Goal: Task Accomplishment & Management: Manage account settings

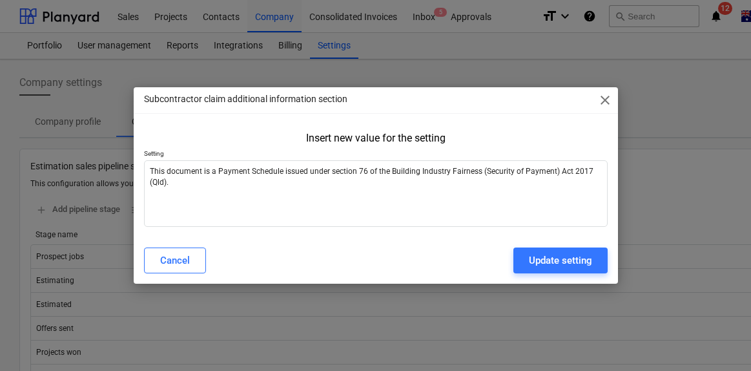
scroll to position [1669, 0]
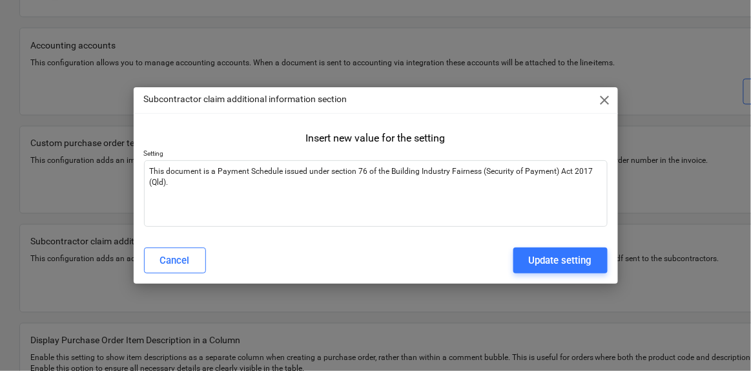
click at [605, 99] on span "close" at bounding box center [605, 100] width 16 height 16
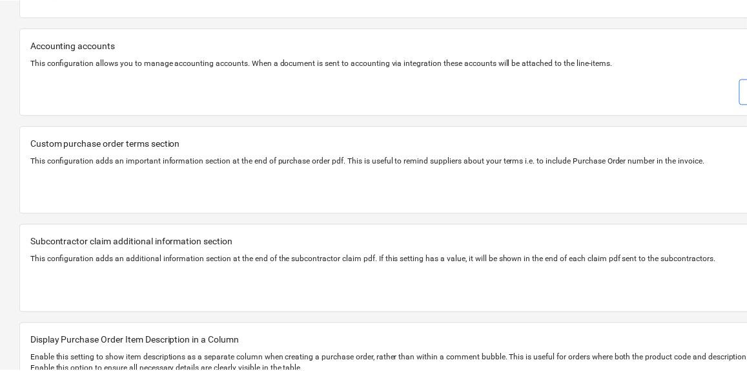
scroll to position [1669, 132]
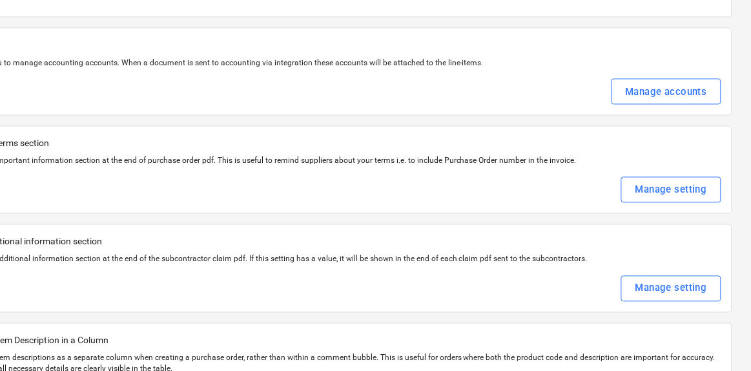
type textarea "x"
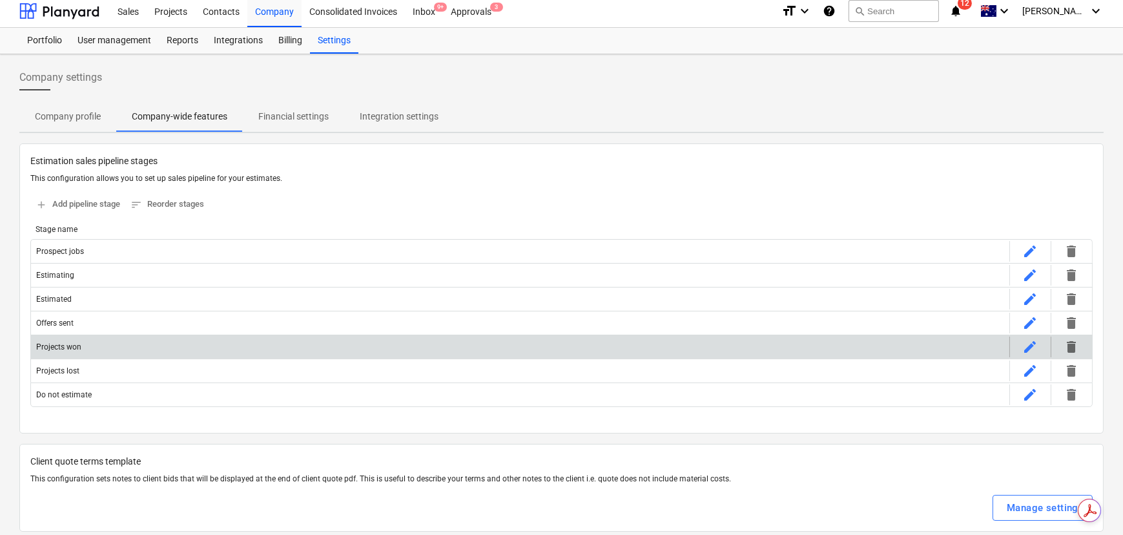
scroll to position [0, 0]
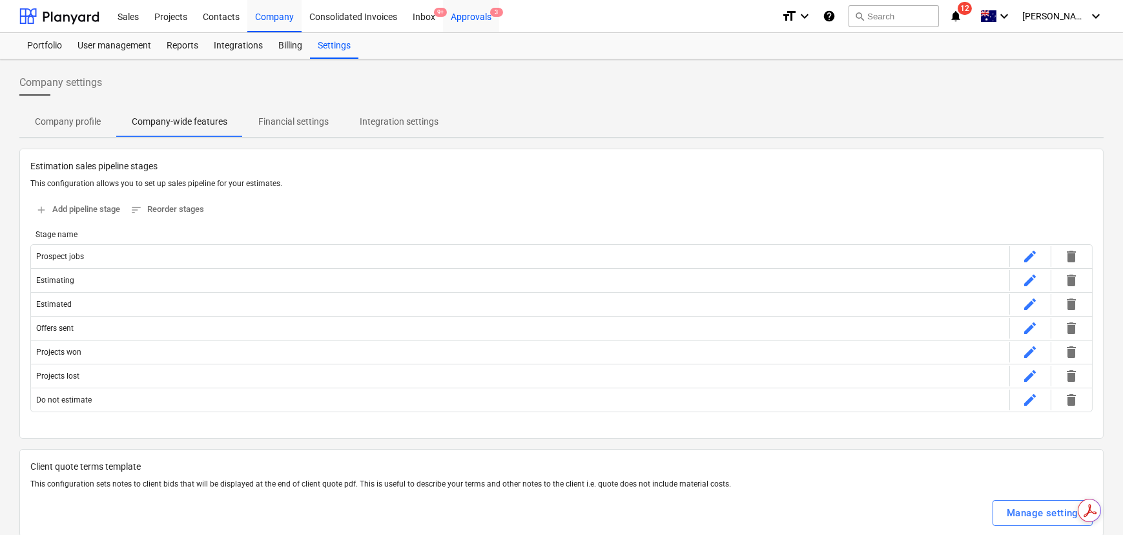
click at [460, 20] on div "Approvals 3" at bounding box center [471, 15] width 56 height 33
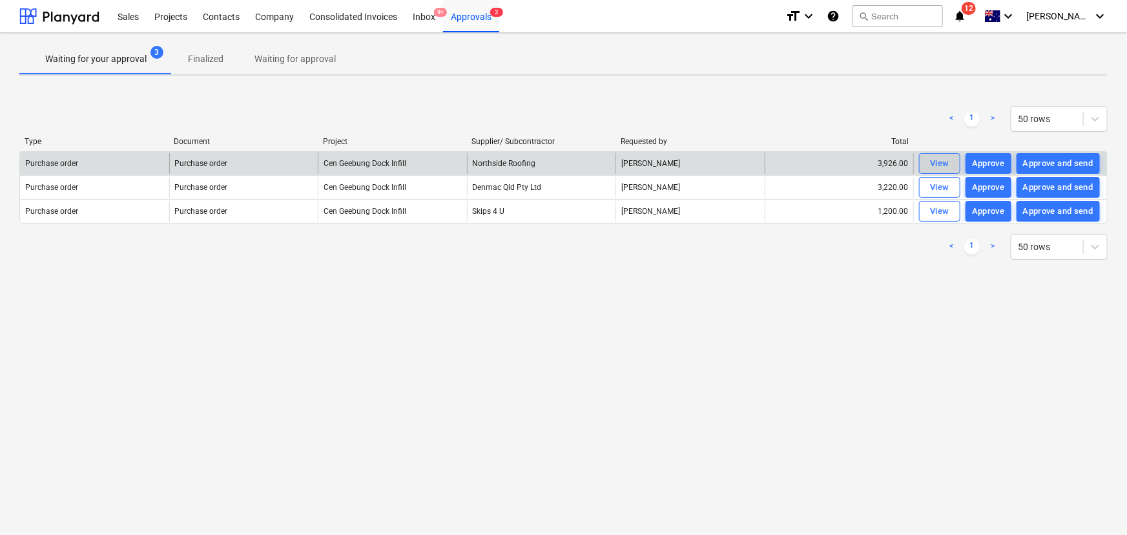
click at [751, 163] on div "View" at bounding box center [939, 163] width 19 height 15
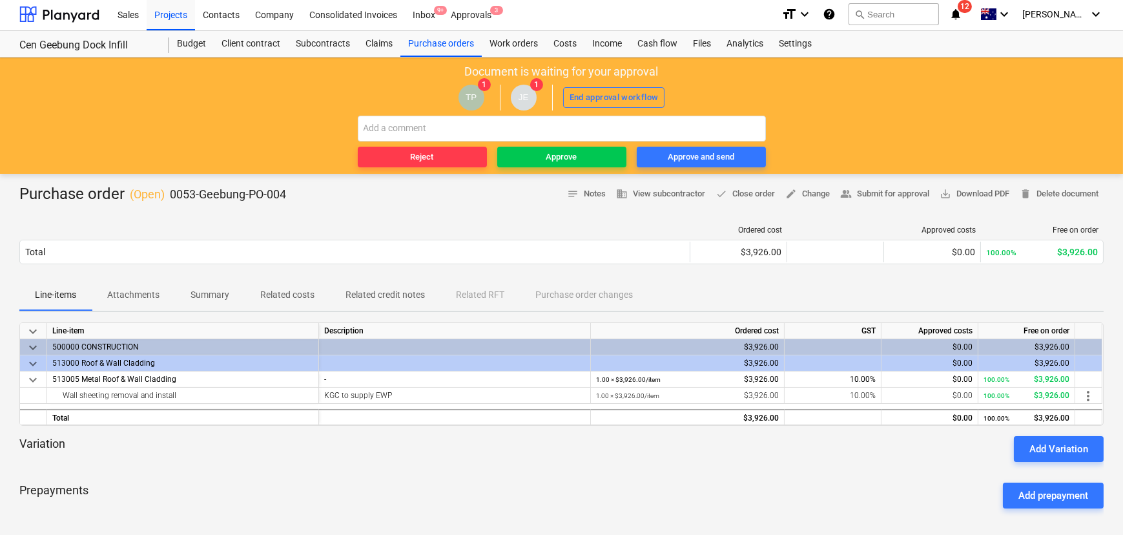
scroll to position [1, 0]
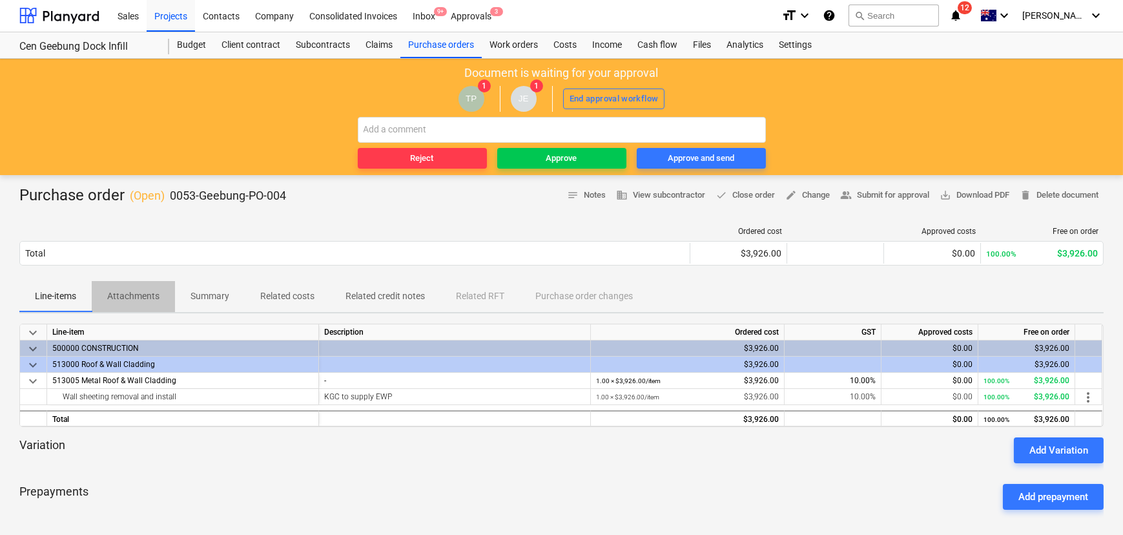
click at [136, 284] on button "Attachments" at bounding box center [133, 296] width 83 height 31
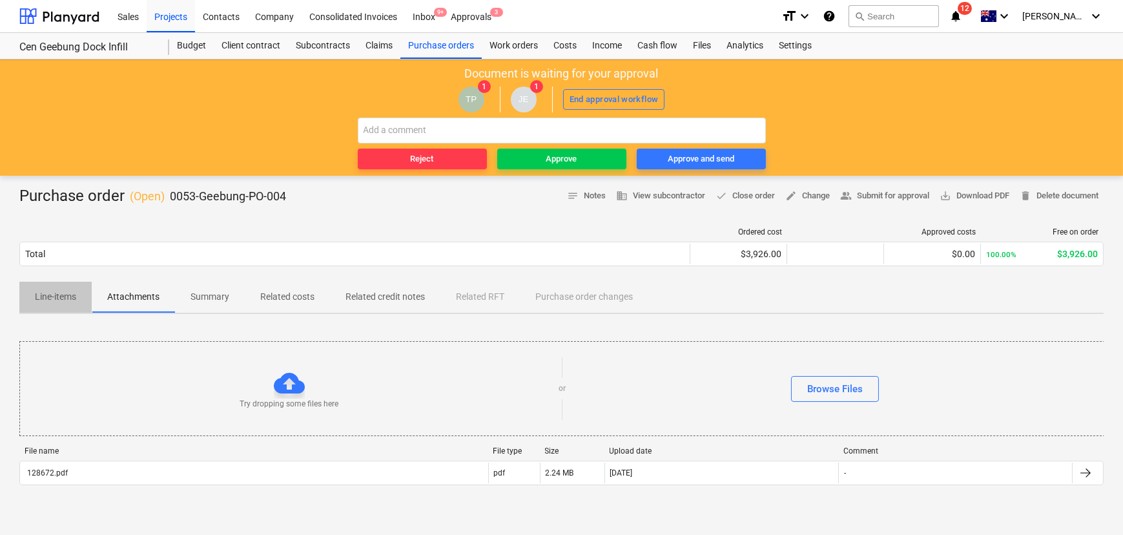
click at [48, 295] on p "Line-items" at bounding box center [55, 297] width 41 height 14
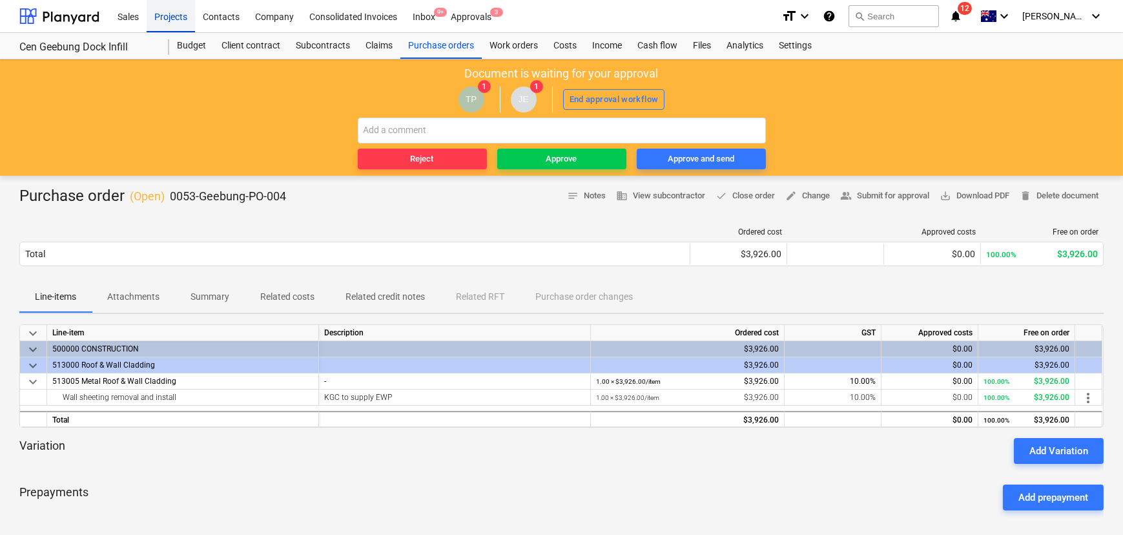
click at [174, 17] on div "Projects" at bounding box center [171, 15] width 48 height 33
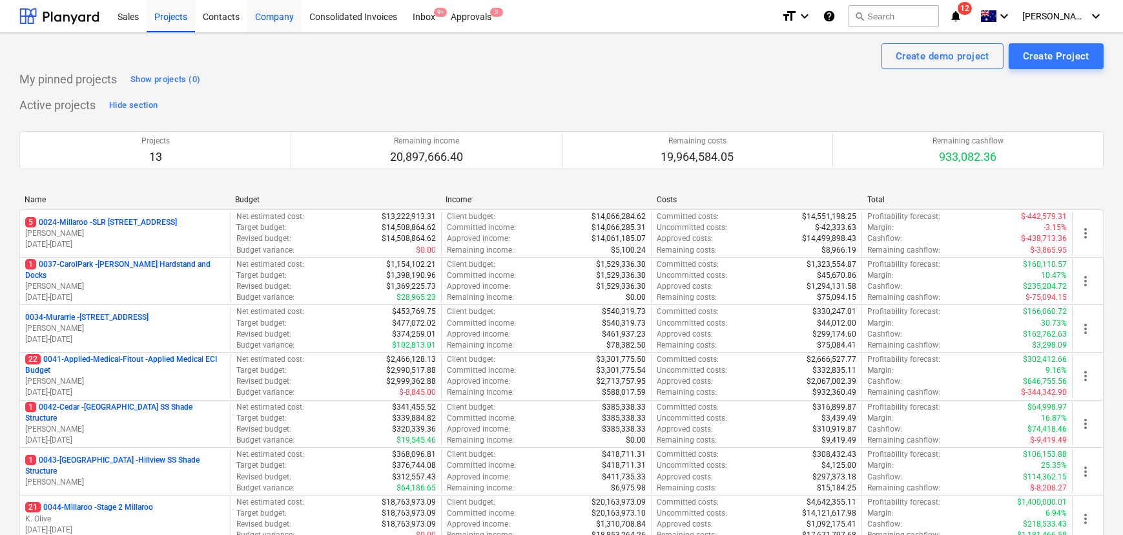
drag, startPoint x: 224, startPoint y: 23, endPoint x: 260, endPoint y: 20, distance: 35.6
click at [224, 23] on div "Contacts" at bounding box center [221, 15] width 52 height 33
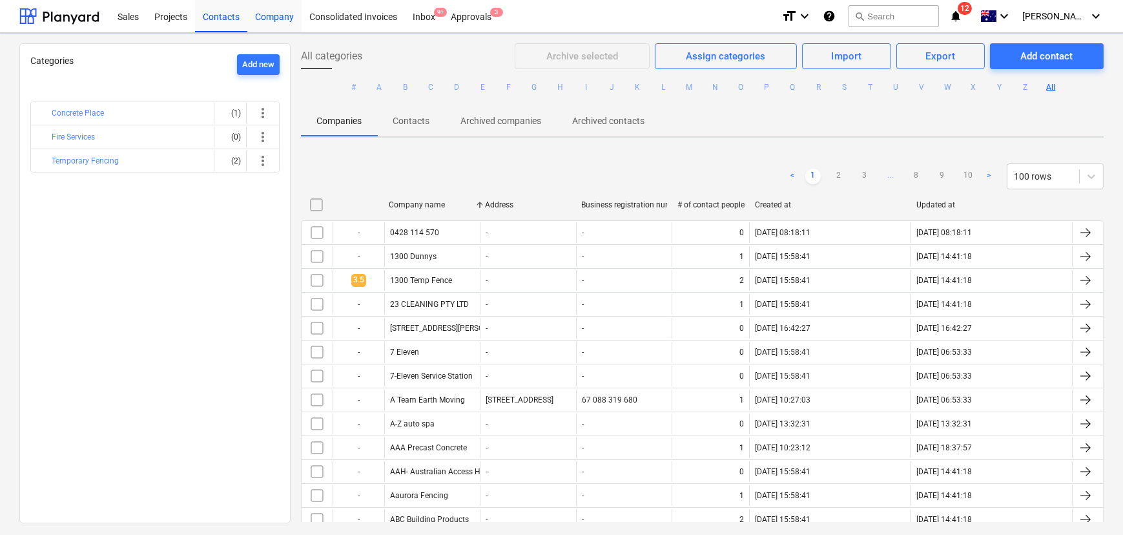
click at [260, 19] on div "Company" at bounding box center [274, 15] width 54 height 33
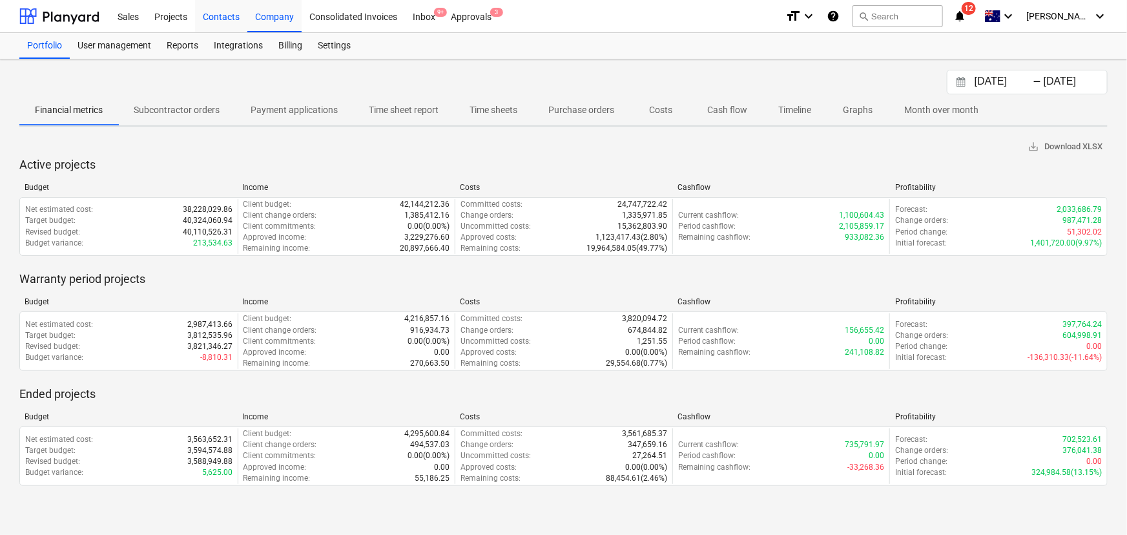
click at [217, 17] on div "Contacts" at bounding box center [221, 15] width 52 height 33
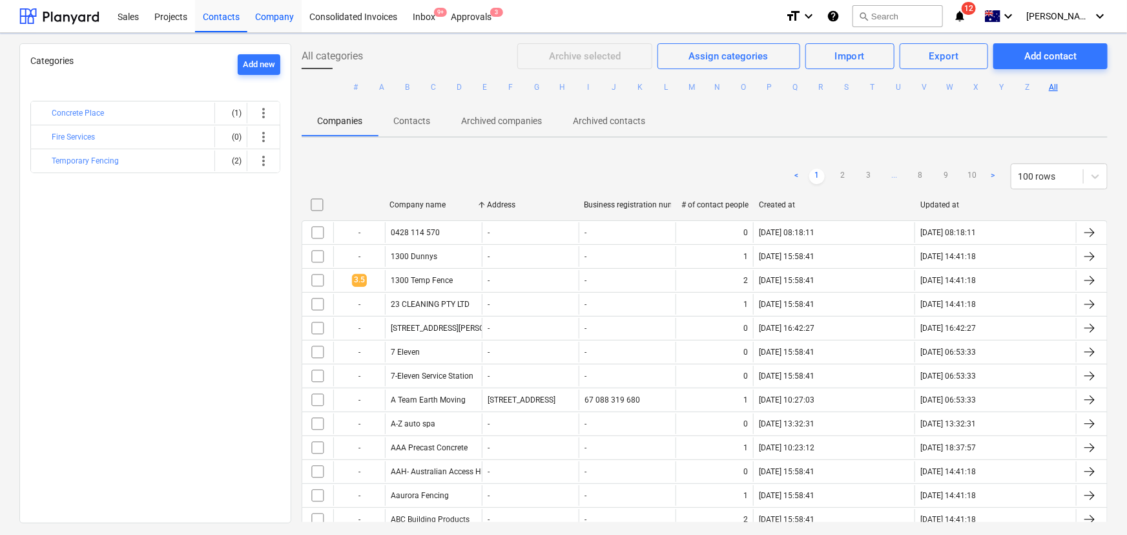
click at [277, 16] on div "Company" at bounding box center [274, 15] width 54 height 33
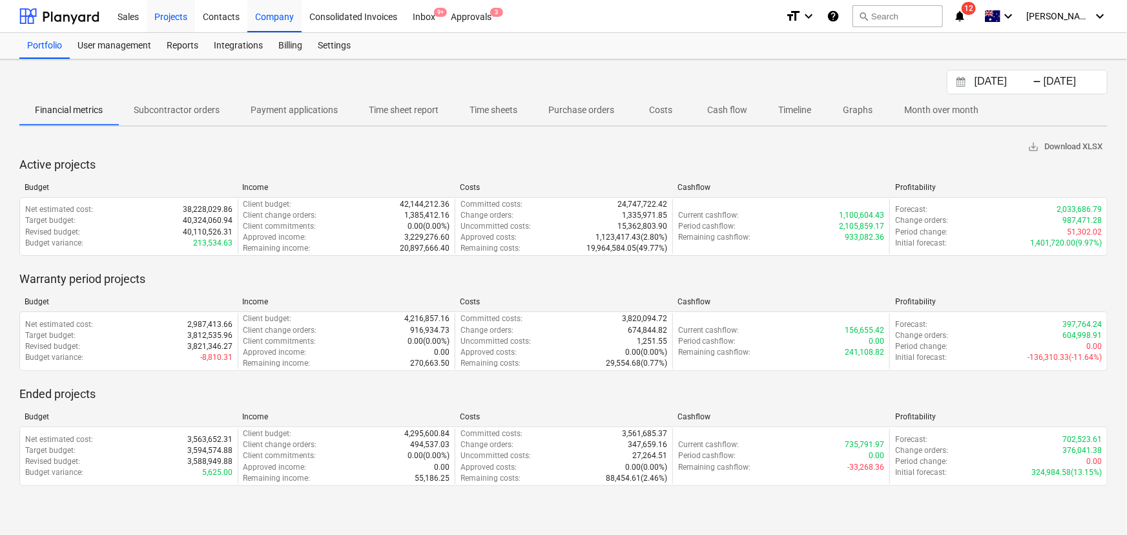
click at [154, 8] on div "Projects" at bounding box center [171, 15] width 48 height 33
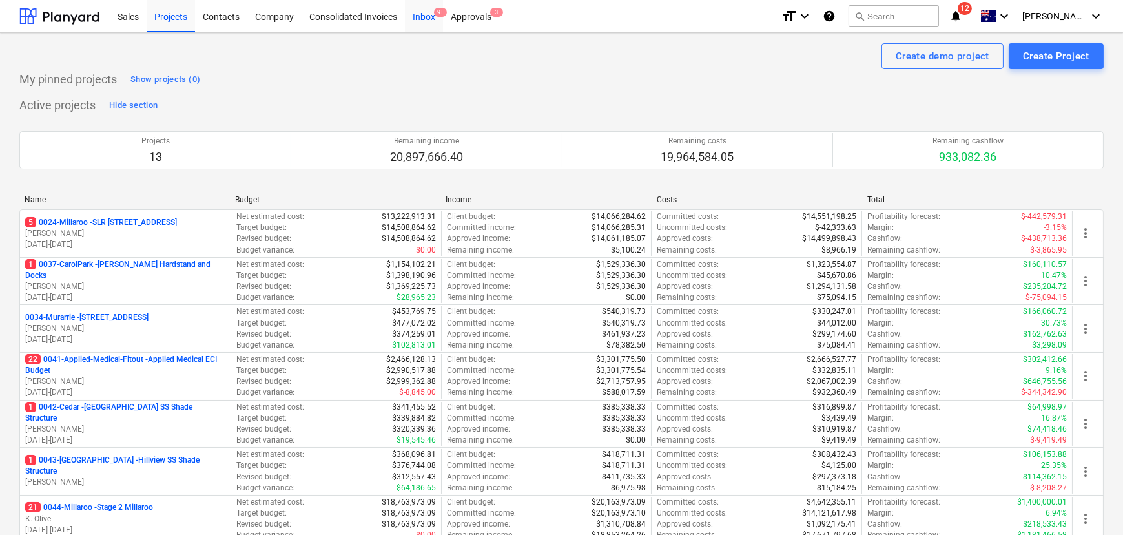
click at [427, 17] on div "Inbox 9+" at bounding box center [424, 15] width 38 height 33
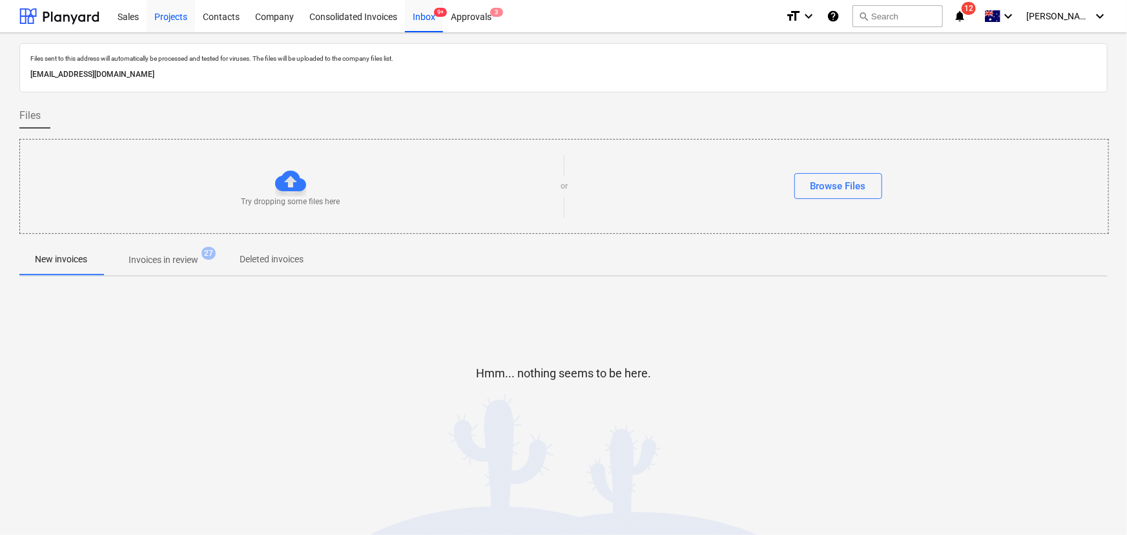
click at [159, 19] on div "Projects" at bounding box center [171, 15] width 48 height 33
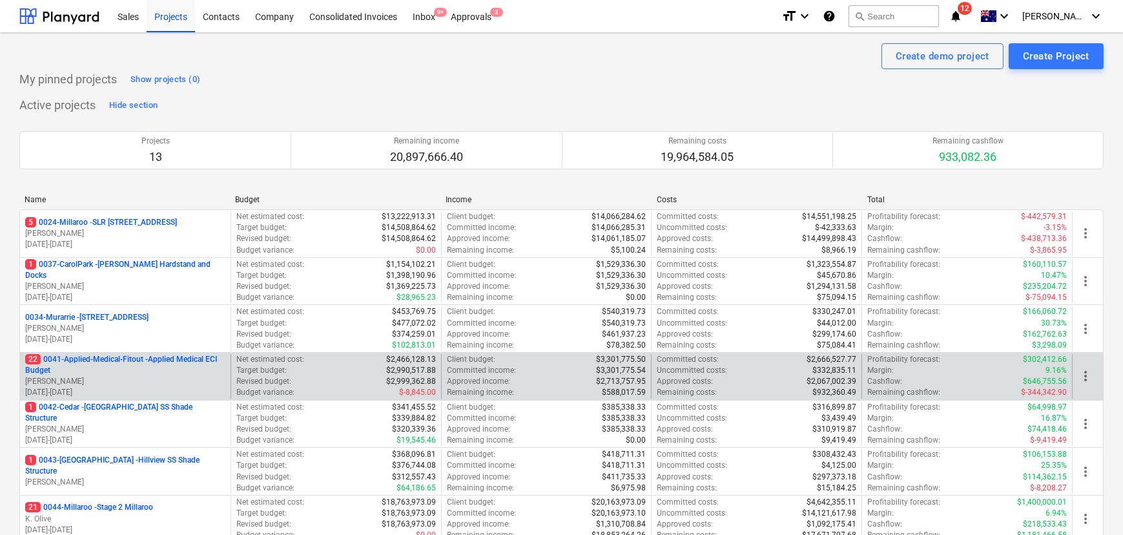
click at [74, 360] on p "22 0041-Applied-Medical-Fitout - Applied Medical ECI Budget" at bounding box center [125, 365] width 200 height 22
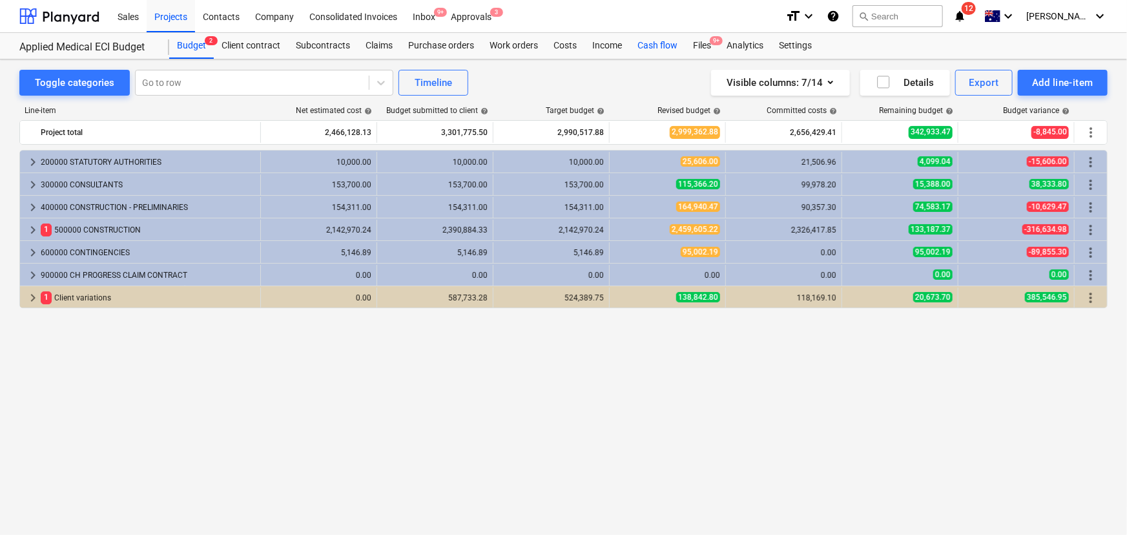
click at [643, 48] on div "Cash flow" at bounding box center [658, 46] width 56 height 26
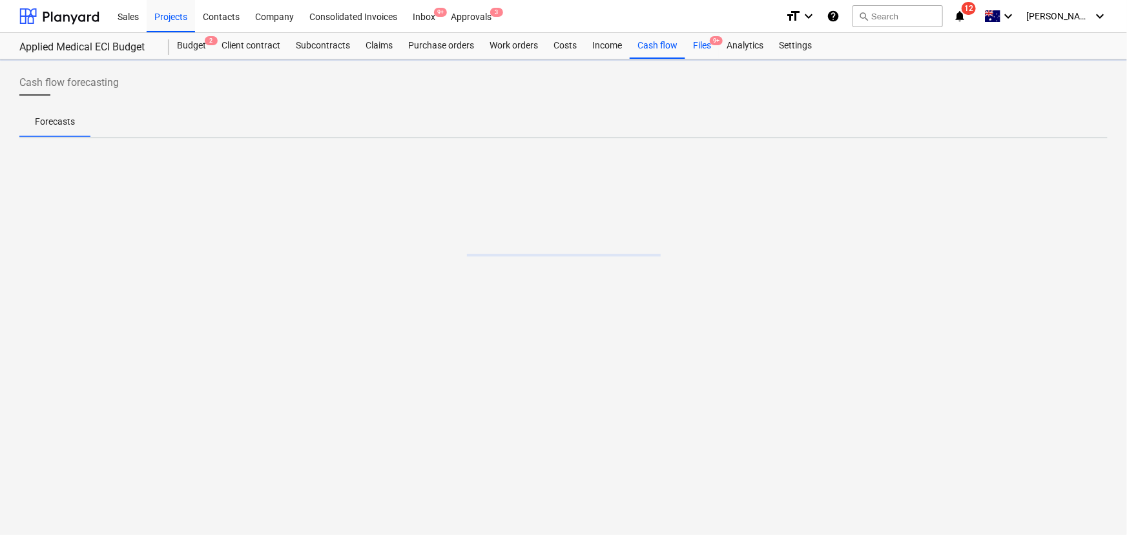
click at [702, 43] on div "Files 9+" at bounding box center [702, 46] width 34 height 26
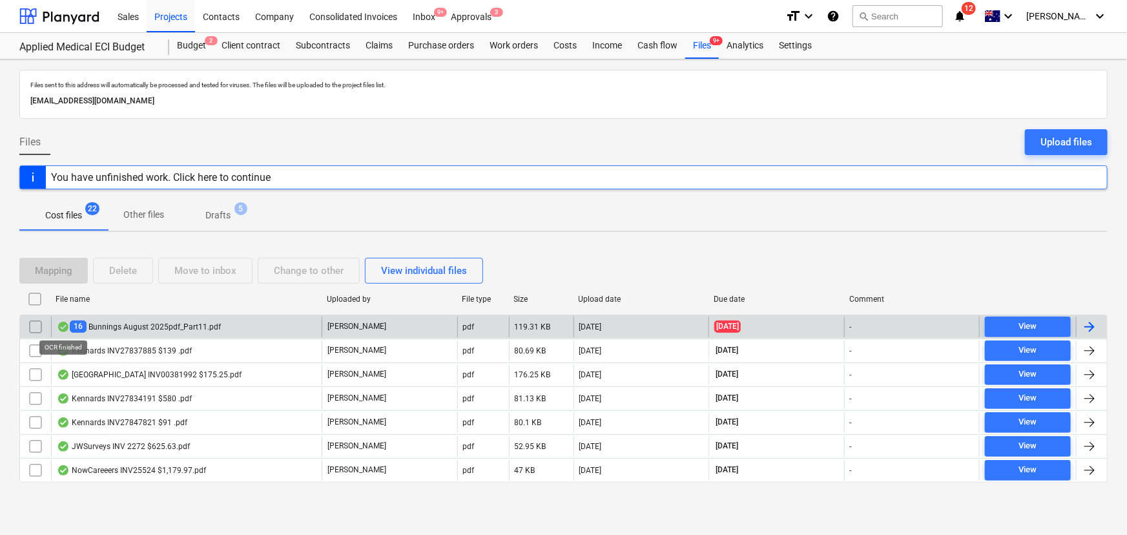
click at [40, 326] on input "checkbox" at bounding box center [35, 326] width 21 height 21
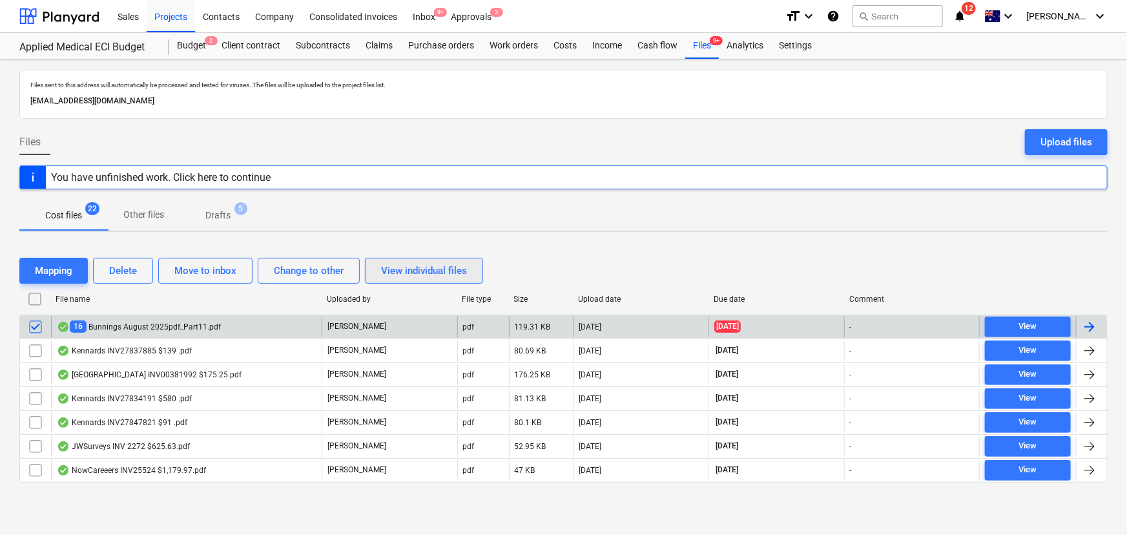
click at [434, 269] on div "View individual files" at bounding box center [424, 270] width 86 height 17
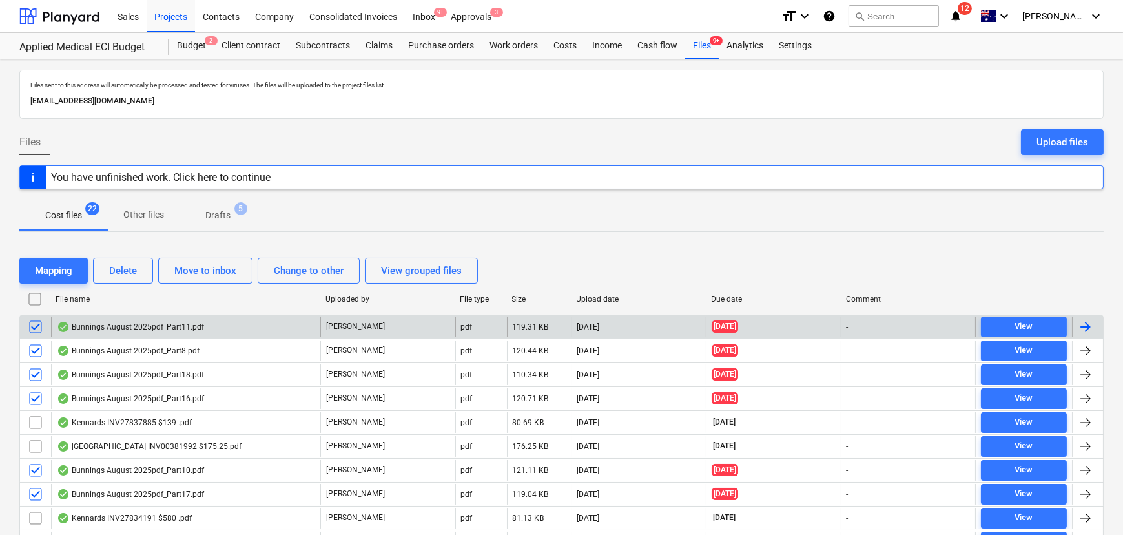
click at [658, 214] on div "Cost files 22 Other files Drafts 5" at bounding box center [561, 215] width 1084 height 31
click at [36, 299] on input "checkbox" at bounding box center [35, 299] width 21 height 21
click at [32, 296] on input "checkbox" at bounding box center [35, 299] width 21 height 21
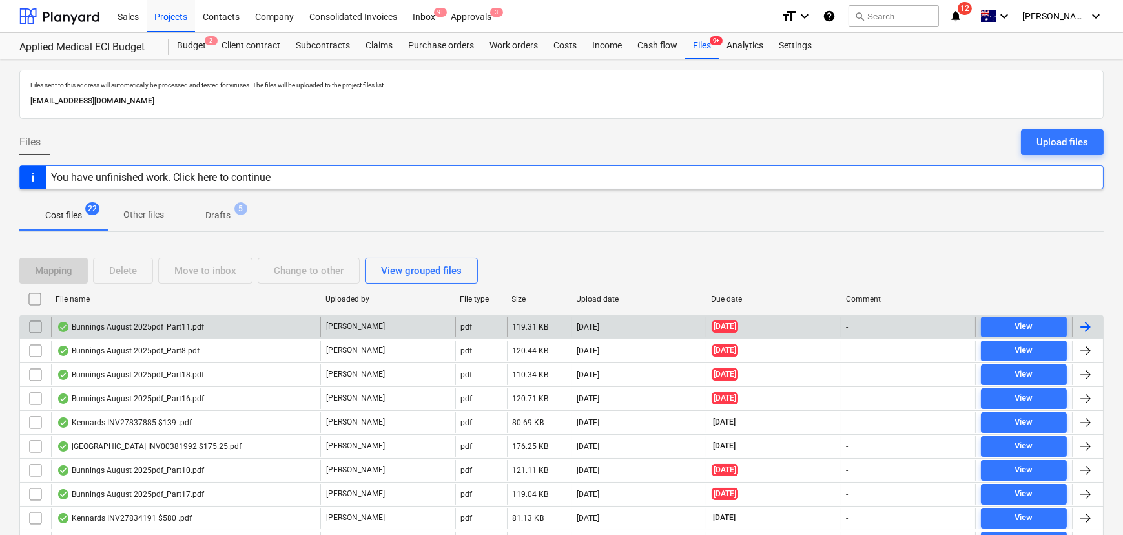
click at [675, 220] on div "Cost files 22 Other files Drafts 5" at bounding box center [561, 215] width 1084 height 31
click at [183, 15] on div "Projects" at bounding box center [171, 15] width 48 height 33
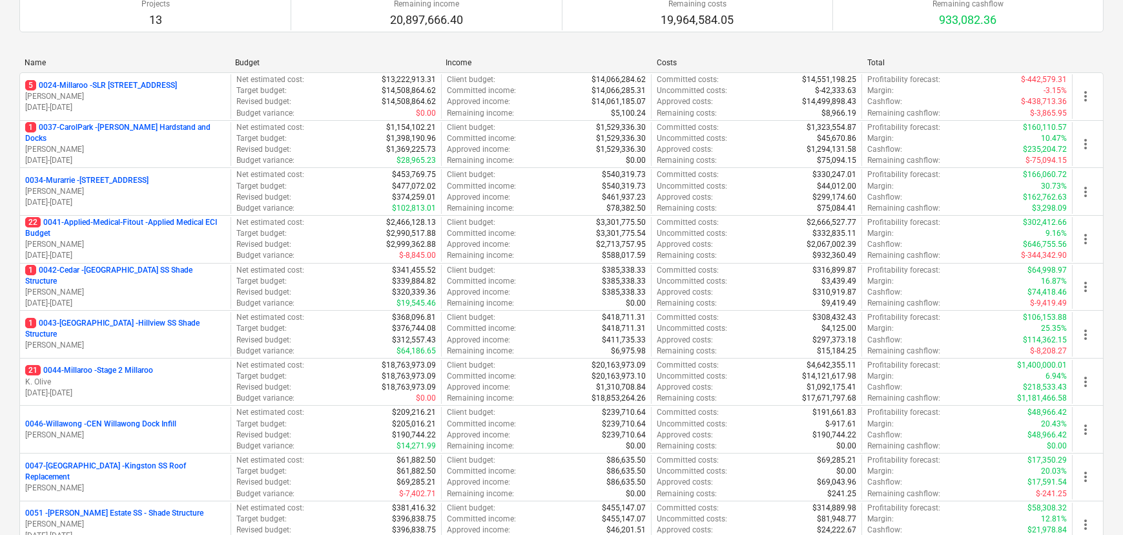
scroll to position [117, 0]
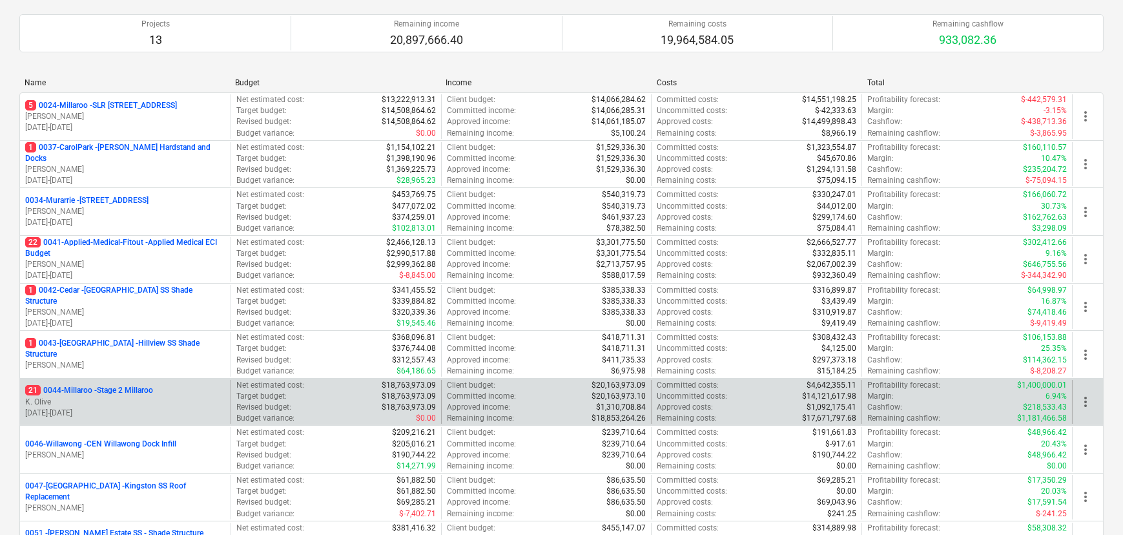
click at [118, 370] on div "21 0044-Millaroo - Stage 2 Millaroo K. Olive [DATE] - [DATE]" at bounding box center [125, 402] width 211 height 45
click at [129, 370] on p "21 0044-Millaroo - Stage 2 Millaroo" at bounding box center [89, 390] width 128 height 11
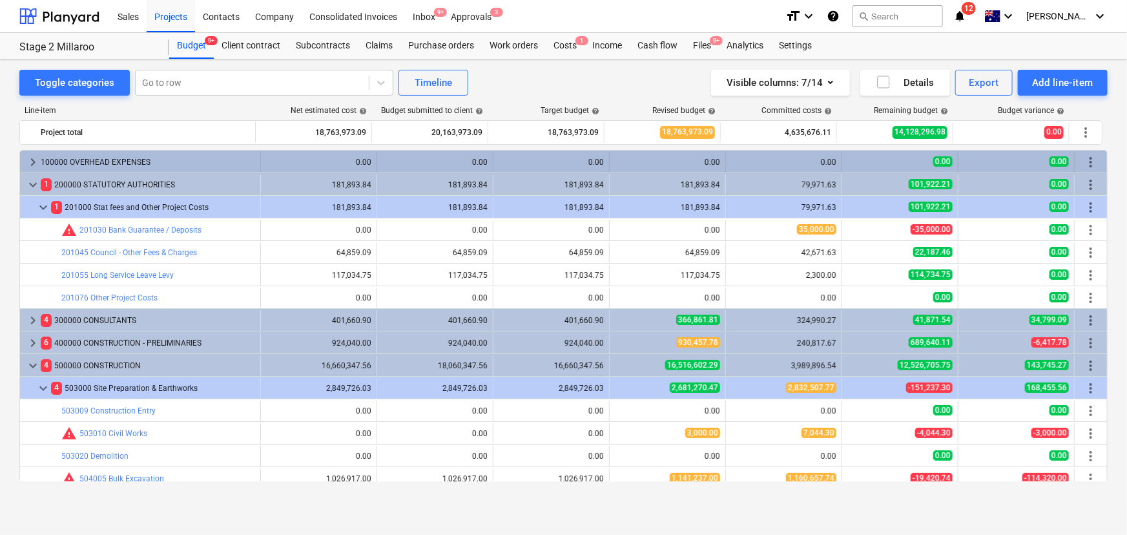
click at [32, 158] on span "keyboard_arrow_right" at bounding box center [33, 162] width 16 height 16
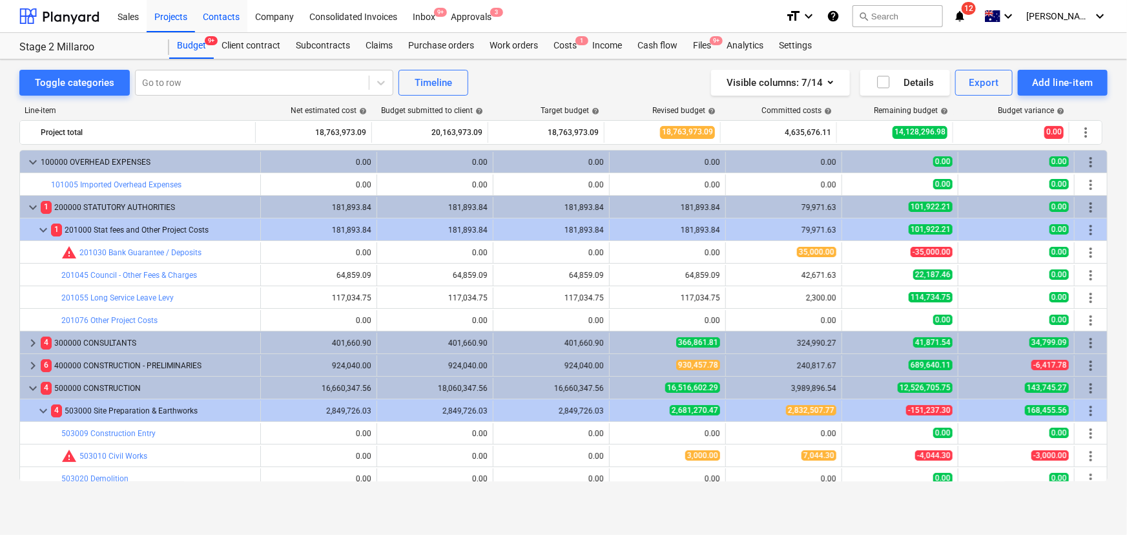
click at [213, 20] on div "Contacts" at bounding box center [221, 15] width 52 height 33
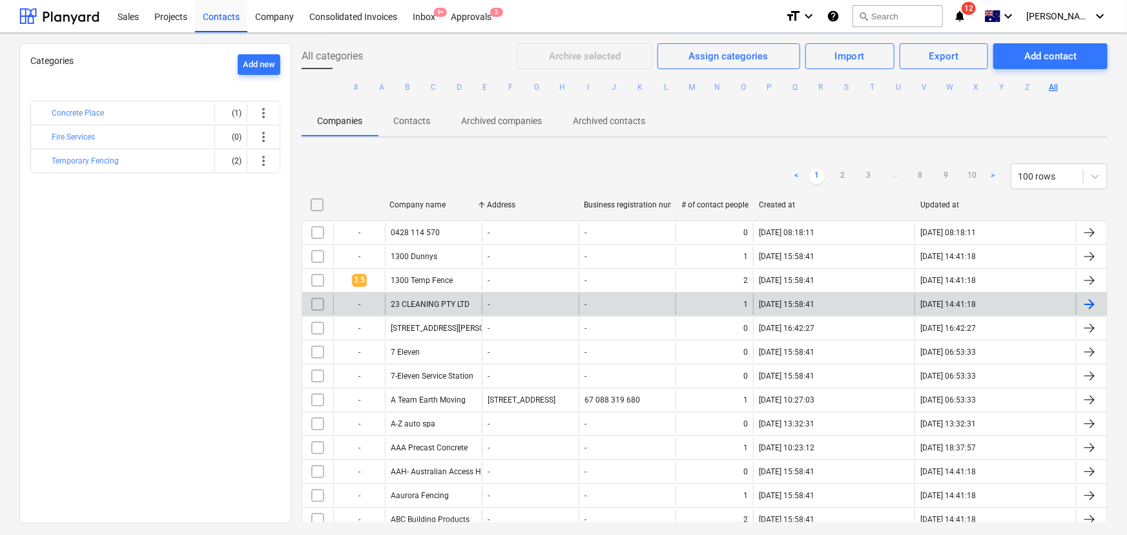
click at [405, 87] on button "B" at bounding box center [408, 87] width 16 height 16
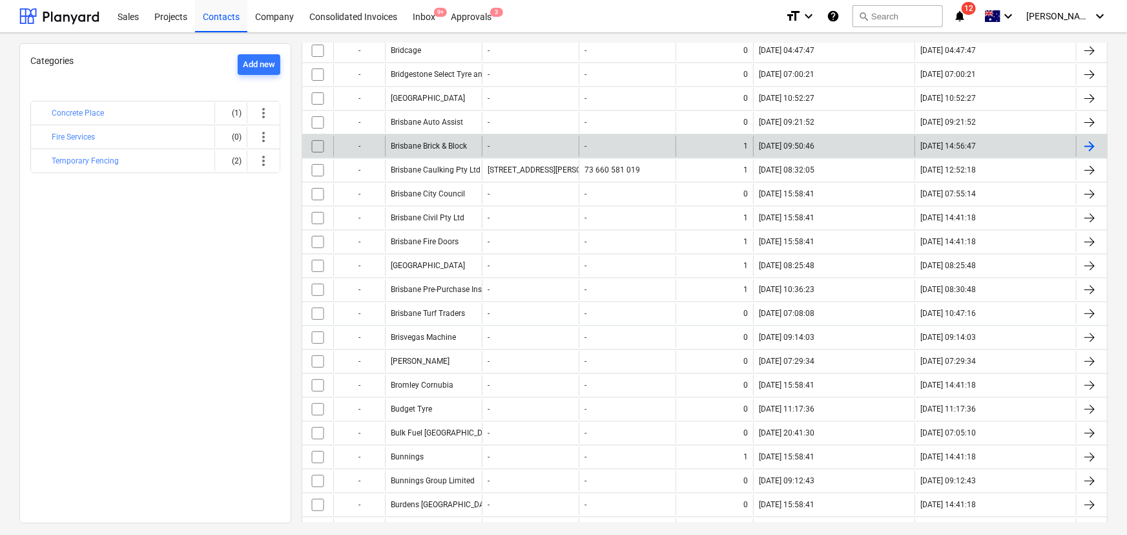
scroll to position [1355, 0]
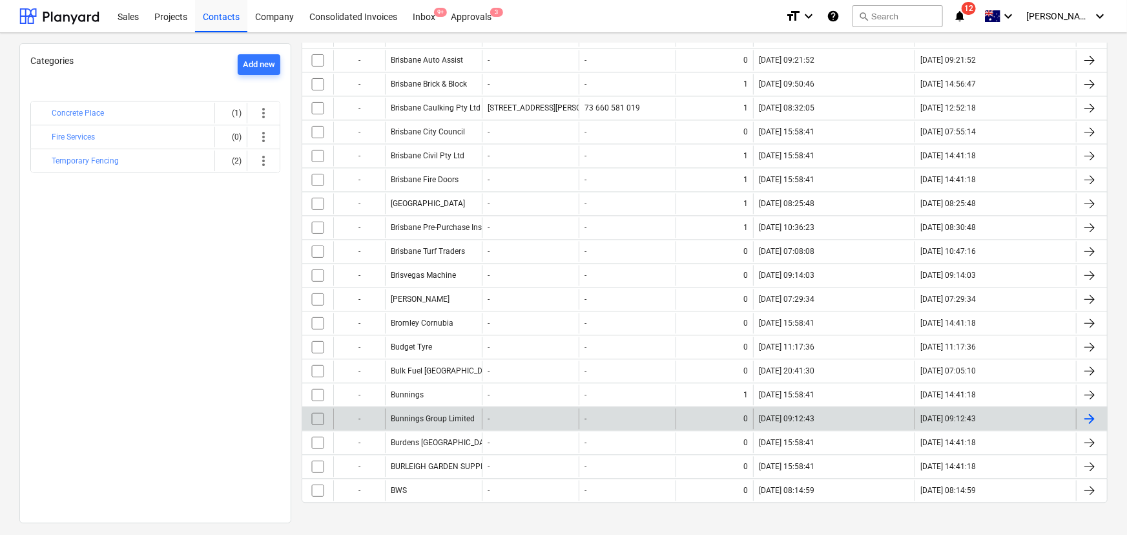
click at [434, 370] on div "Bunnings Group Limited" at bounding box center [433, 418] width 84 height 9
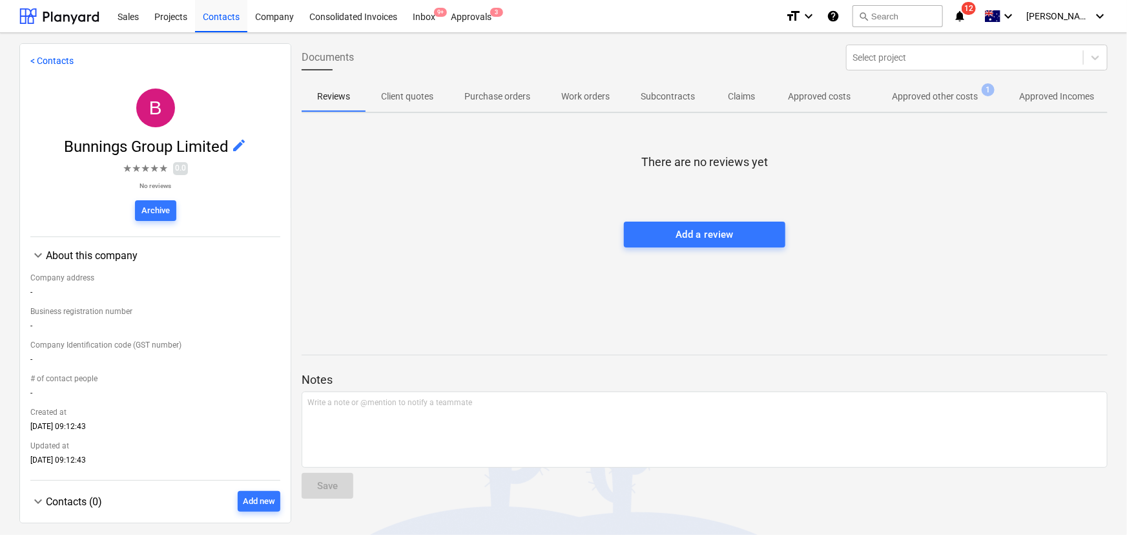
click at [751, 101] on p "Approved other costs" at bounding box center [935, 97] width 86 height 14
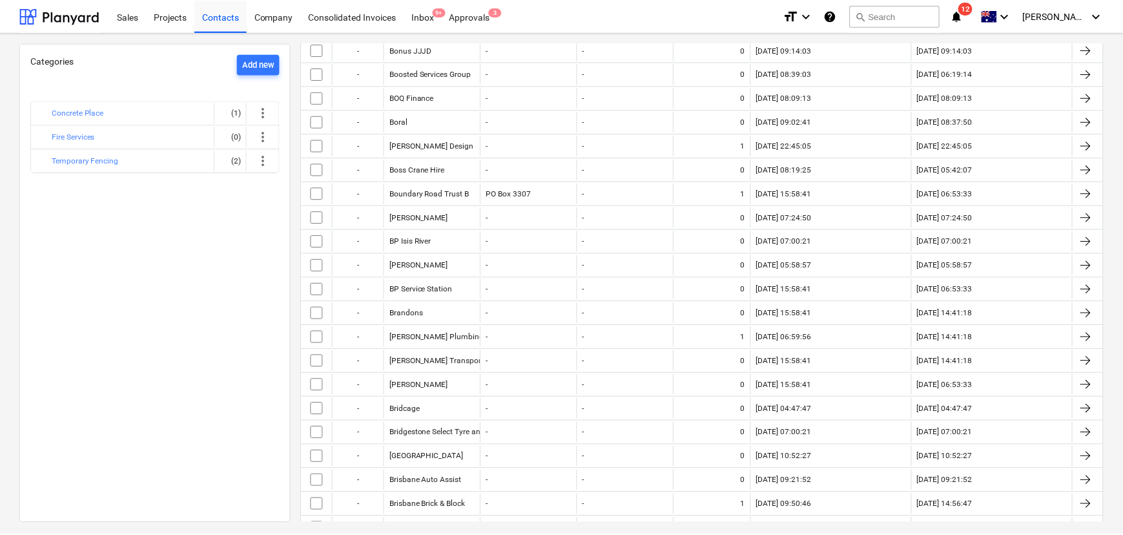
scroll to position [1355, 0]
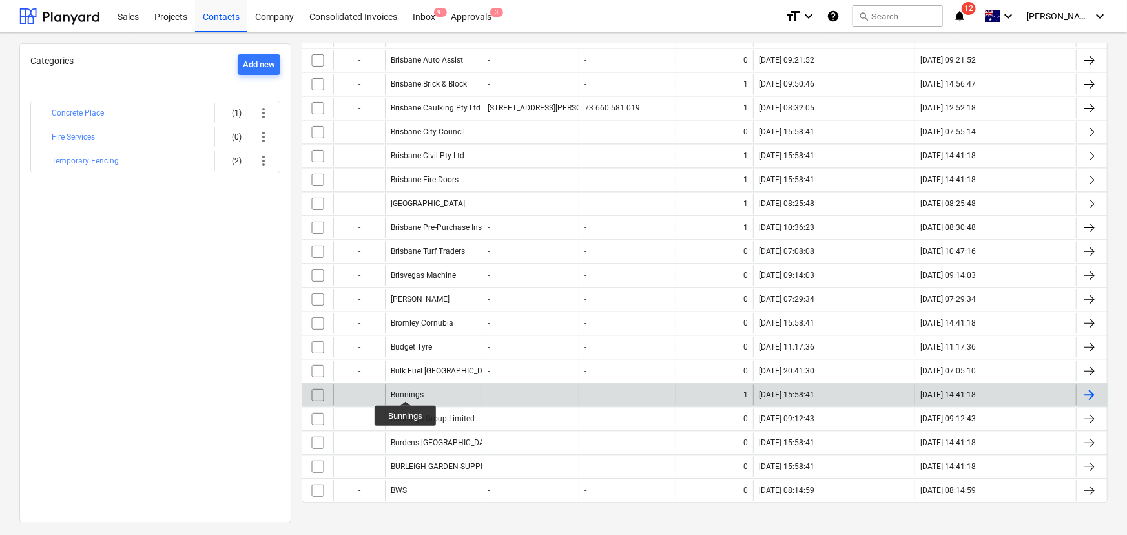
click at [406, 370] on div "Bunnings" at bounding box center [407, 394] width 33 height 9
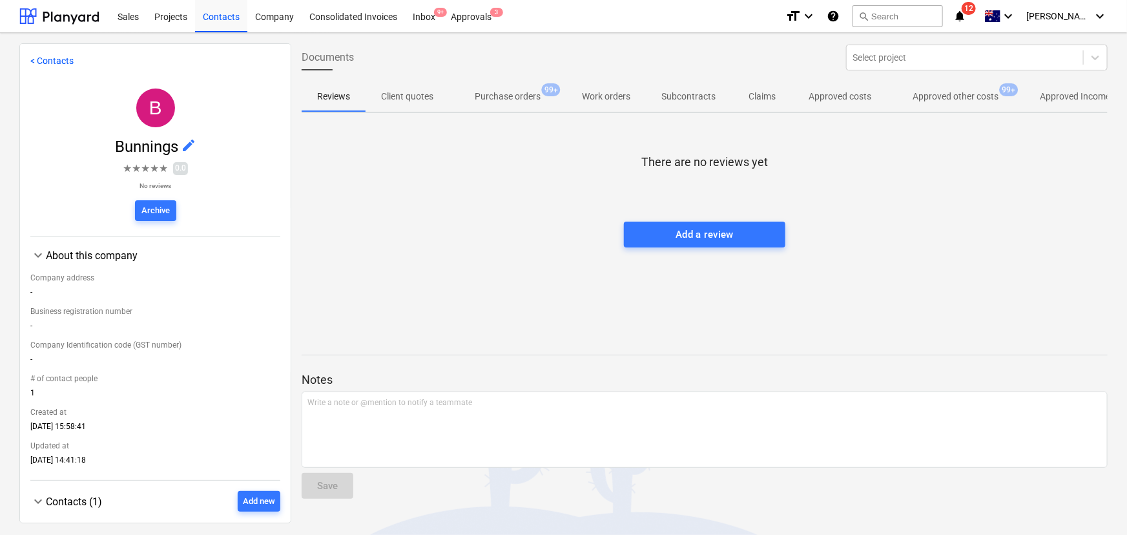
click at [751, 96] on p "Approved other costs" at bounding box center [956, 97] width 86 height 14
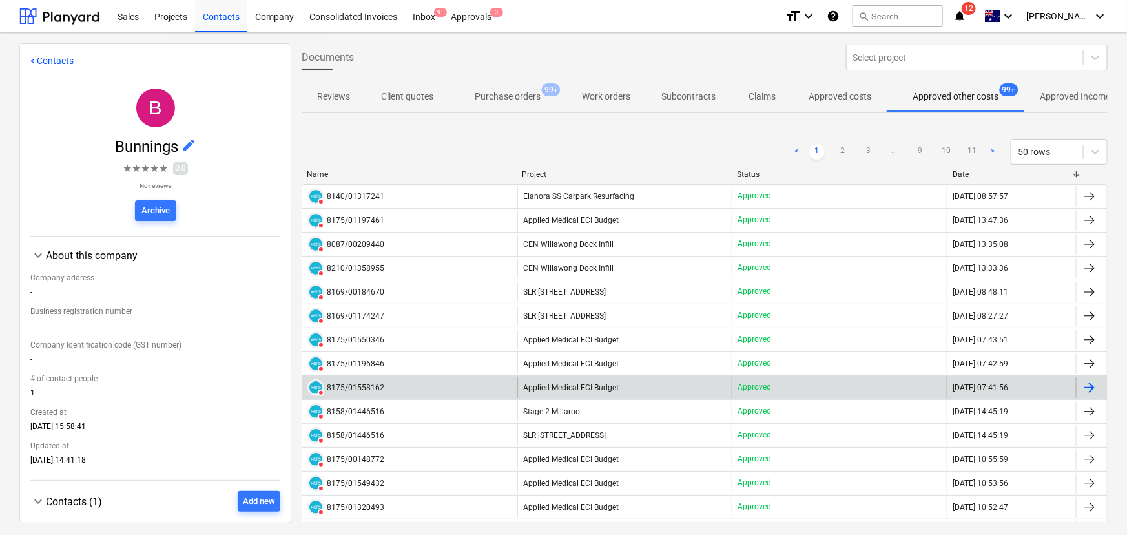
click at [359, 370] on div "8175/01558162" at bounding box center [355, 387] width 57 height 9
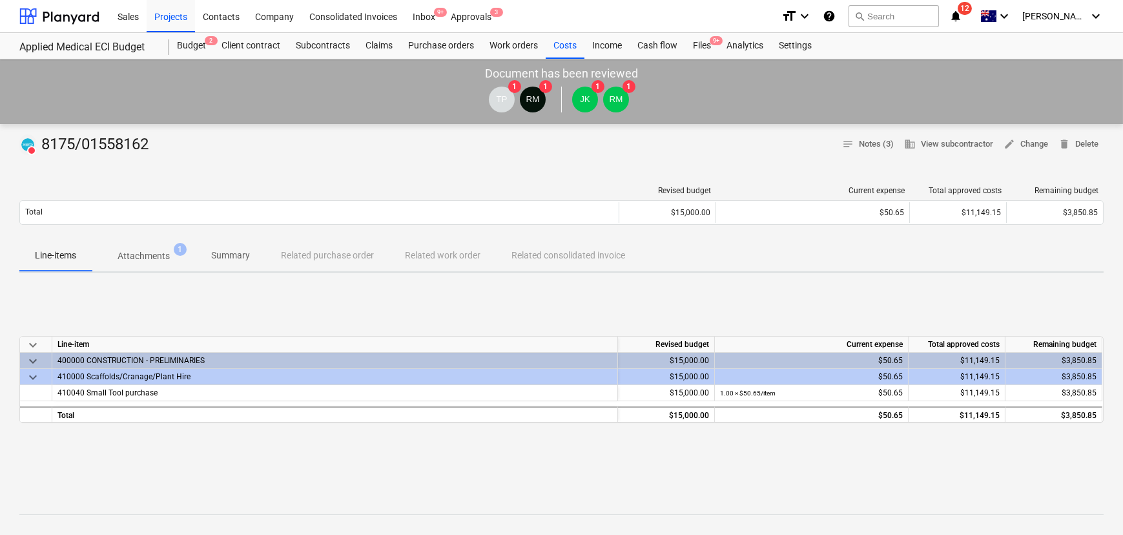
click at [154, 251] on p "Attachments" at bounding box center [144, 256] width 52 height 14
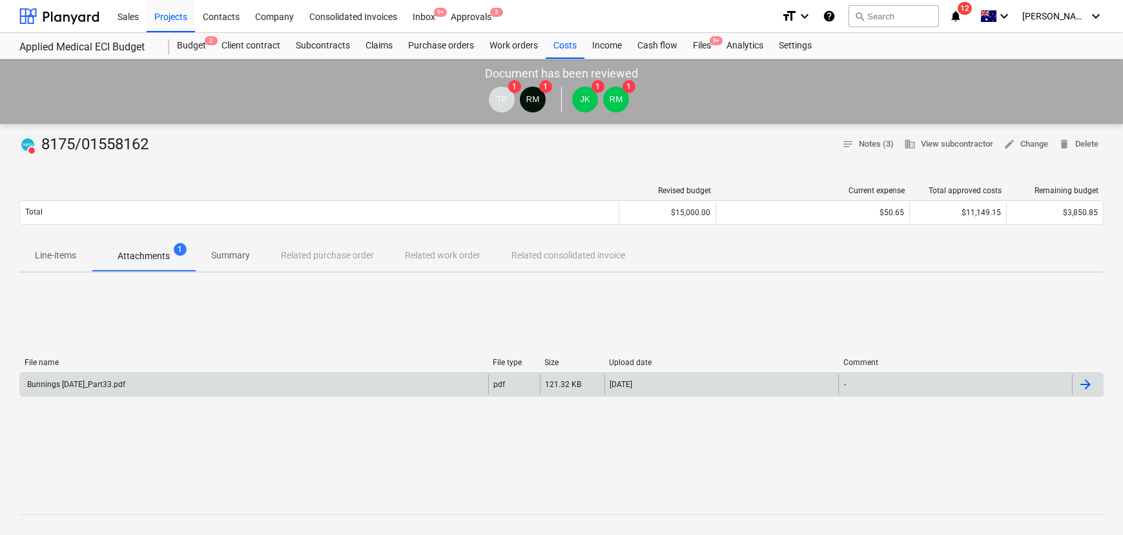
click at [98, 369] on div "File name File type Size Upload date Comment" at bounding box center [561, 365] width 1084 height 14
click at [103, 370] on div "Bunnings [DATE]_Part33.pdf" at bounding box center [75, 384] width 100 height 9
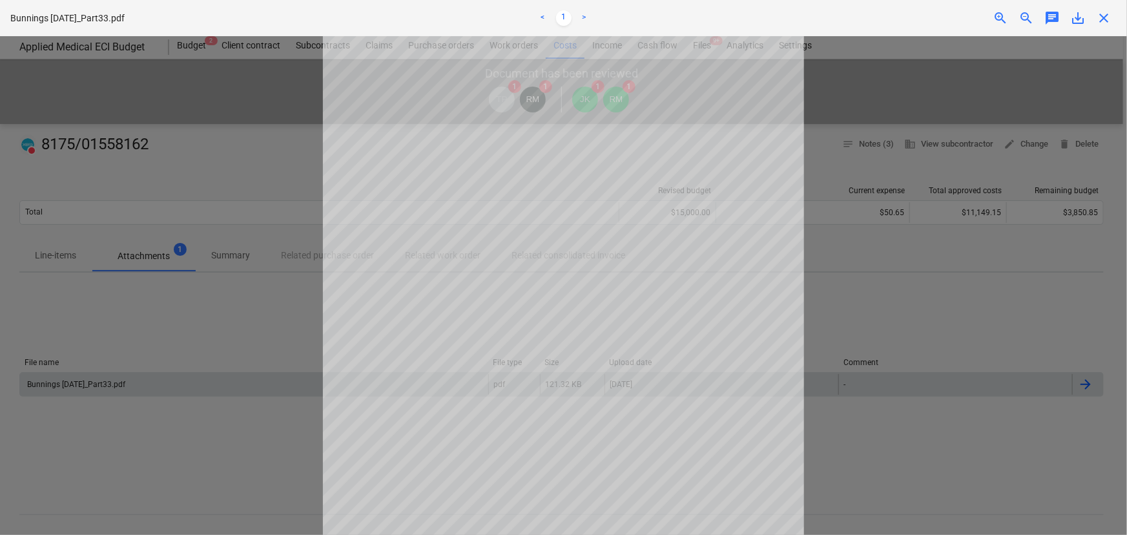
drag, startPoint x: 1113, startPoint y: 19, endPoint x: 1106, endPoint y: 16, distance: 7.2
click at [751, 19] on div "close" at bounding box center [1104, 18] width 26 height 16
click at [751, 15] on span "close" at bounding box center [1104, 18] width 16 height 16
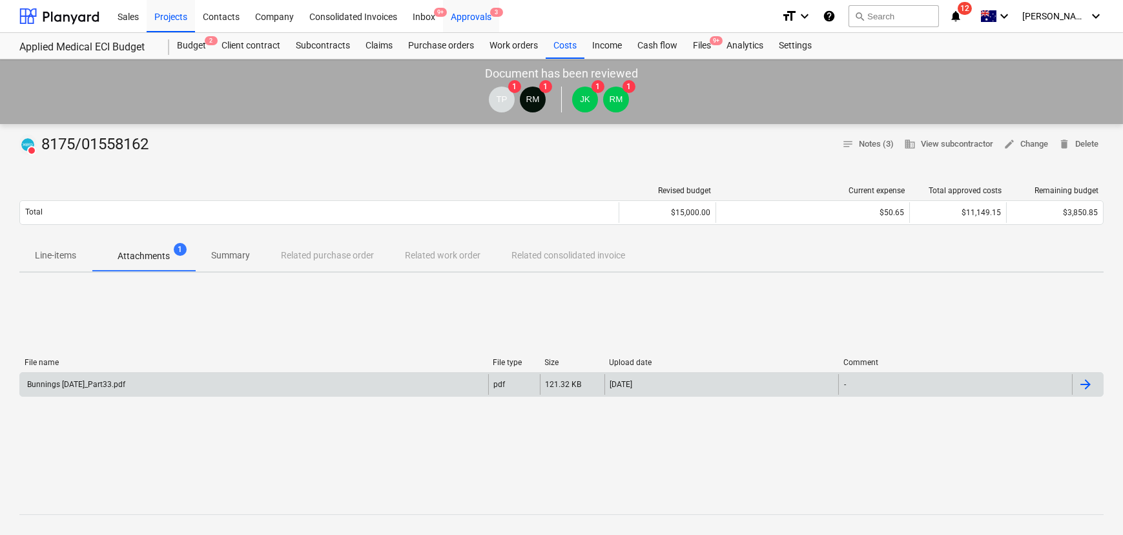
click at [465, 10] on div "Approvals 3" at bounding box center [471, 15] width 56 height 33
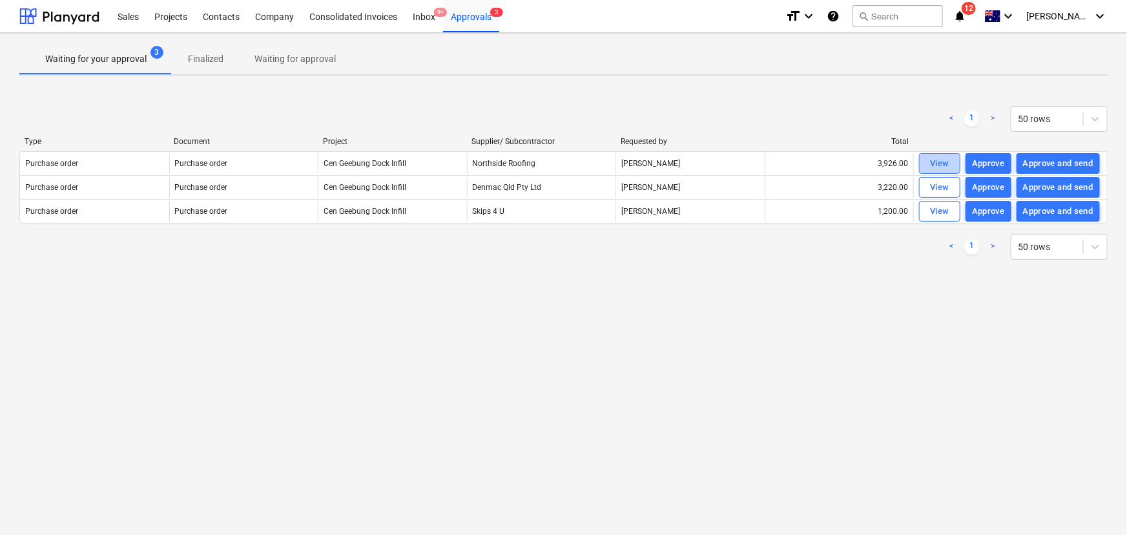
drag, startPoint x: 945, startPoint y: 161, endPoint x: 924, endPoint y: 189, distance: 35.1
click at [751, 161] on div "View" at bounding box center [939, 163] width 19 height 15
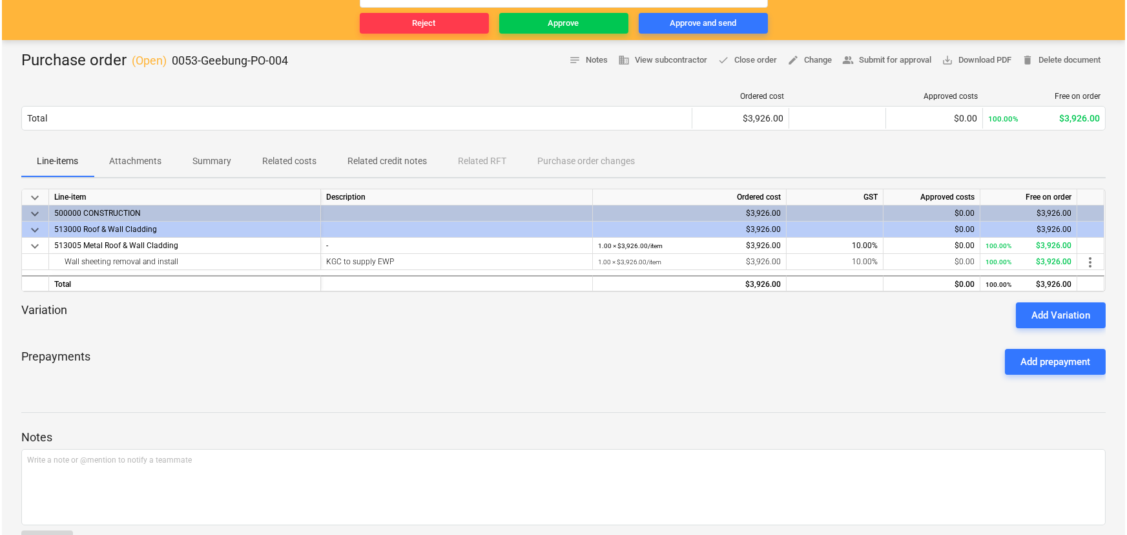
scroll to position [118, 0]
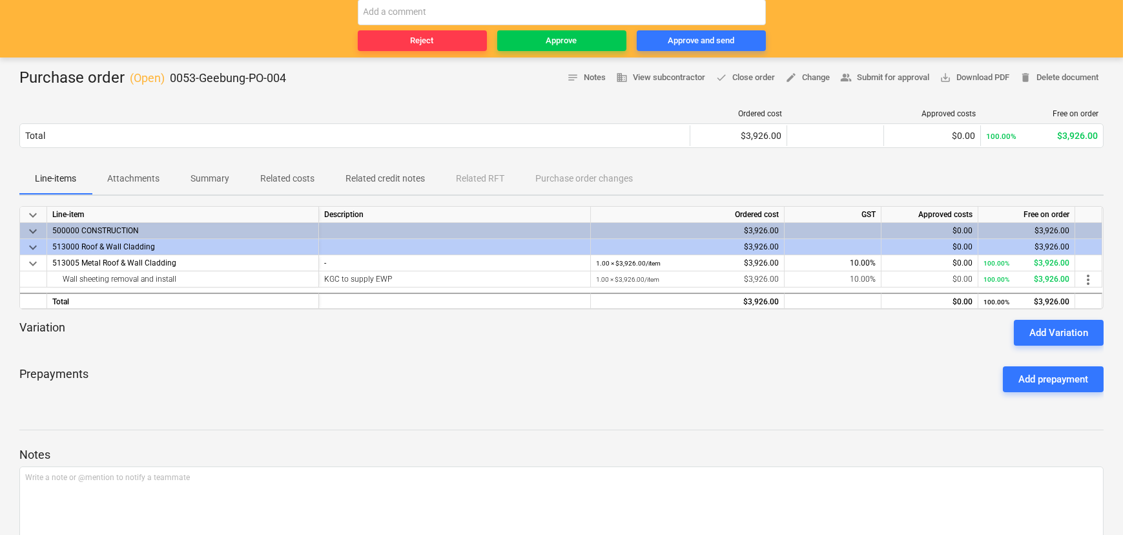
click at [122, 180] on p "Attachments" at bounding box center [133, 179] width 52 height 14
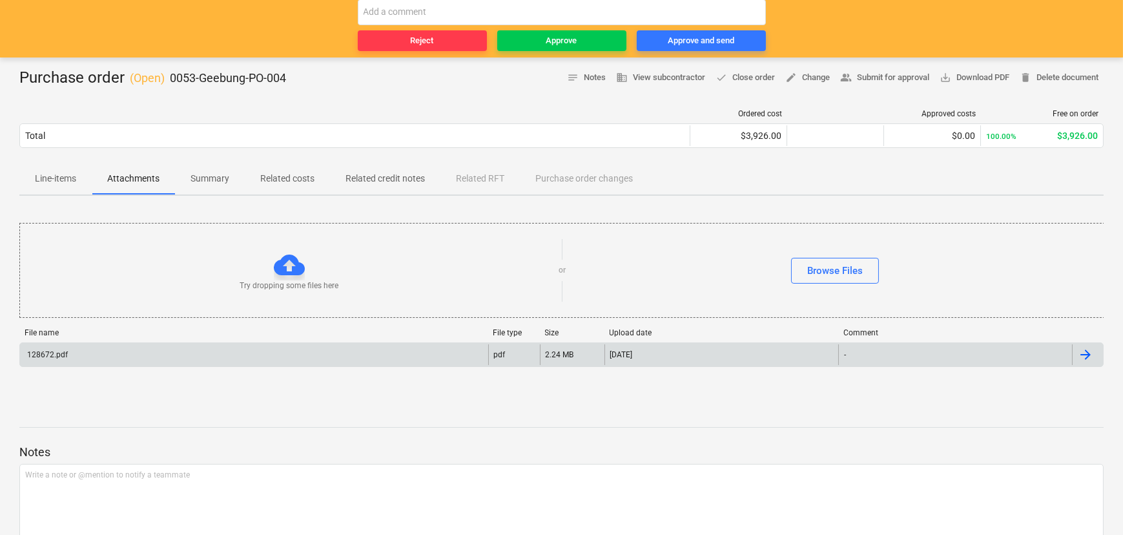
click at [50, 355] on div "128672.pdf" at bounding box center [46, 354] width 43 height 9
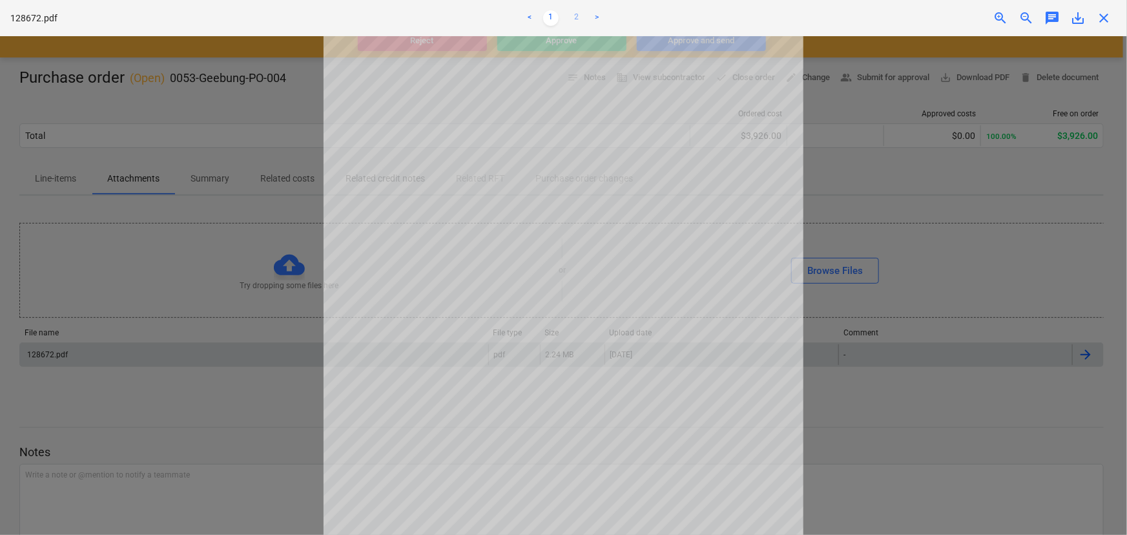
click at [581, 13] on link "2" at bounding box center [577, 18] width 16 height 16
drag, startPoint x: 1103, startPoint y: 17, endPoint x: 1055, endPoint y: 17, distance: 47.2
click at [751, 17] on span "close" at bounding box center [1104, 18] width 16 height 16
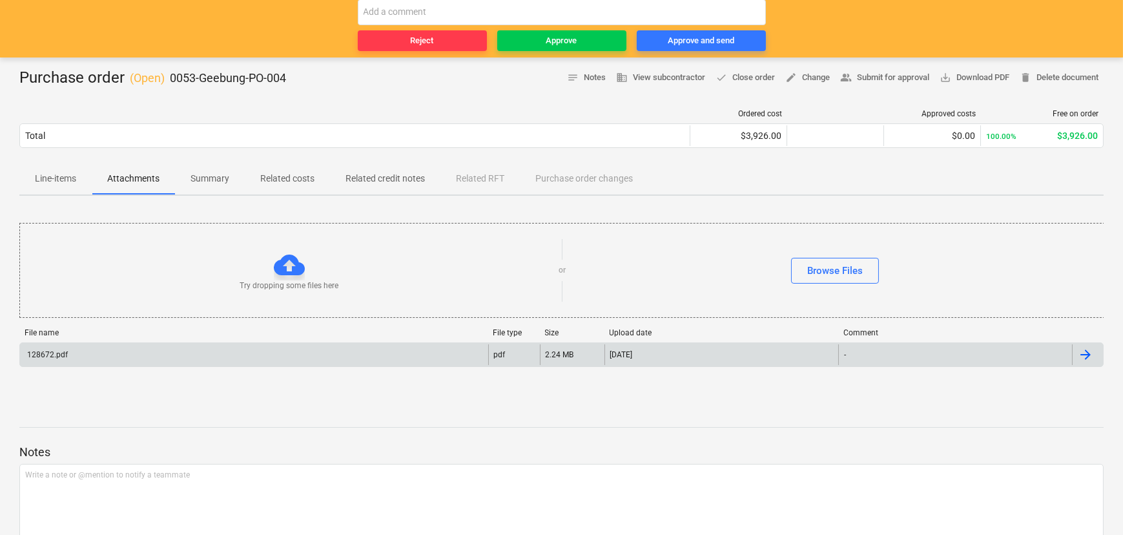
click at [63, 180] on p "Line-items" at bounding box center [55, 179] width 41 height 14
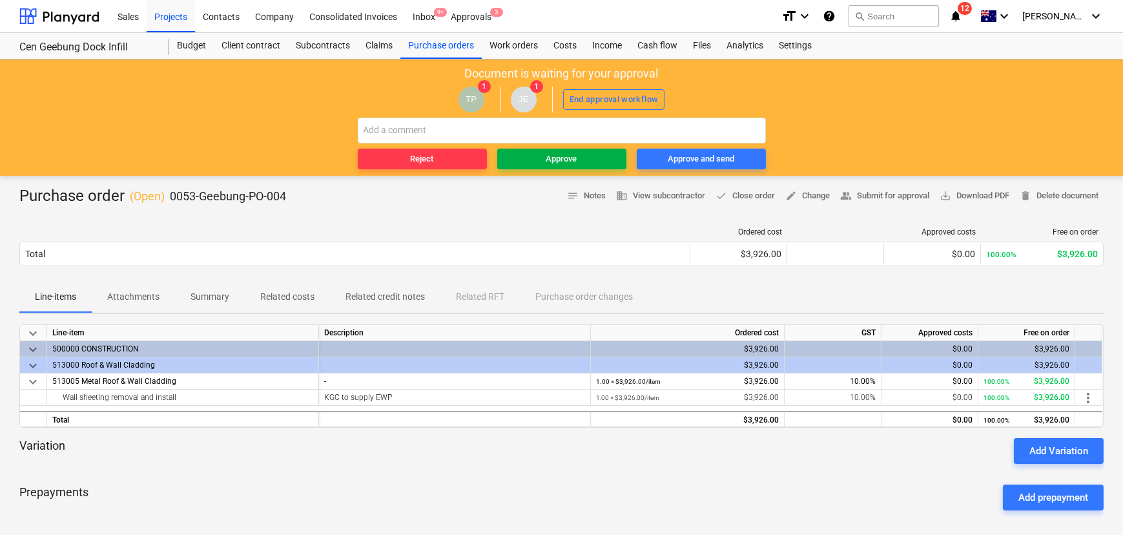
click at [554, 158] on div "Approve" at bounding box center [561, 159] width 31 height 15
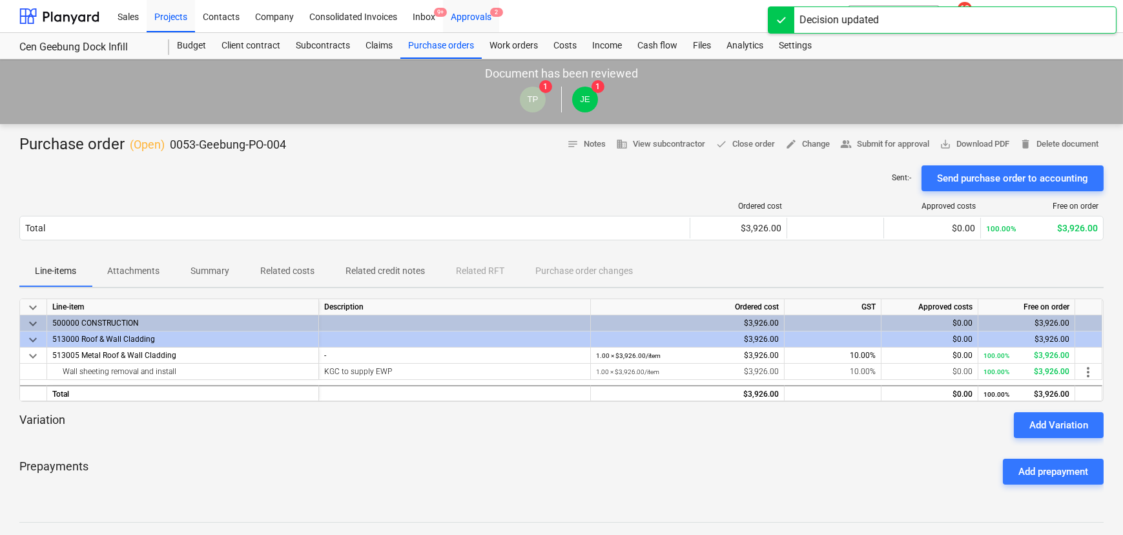
click at [486, 20] on div "Approvals 2" at bounding box center [471, 15] width 56 height 33
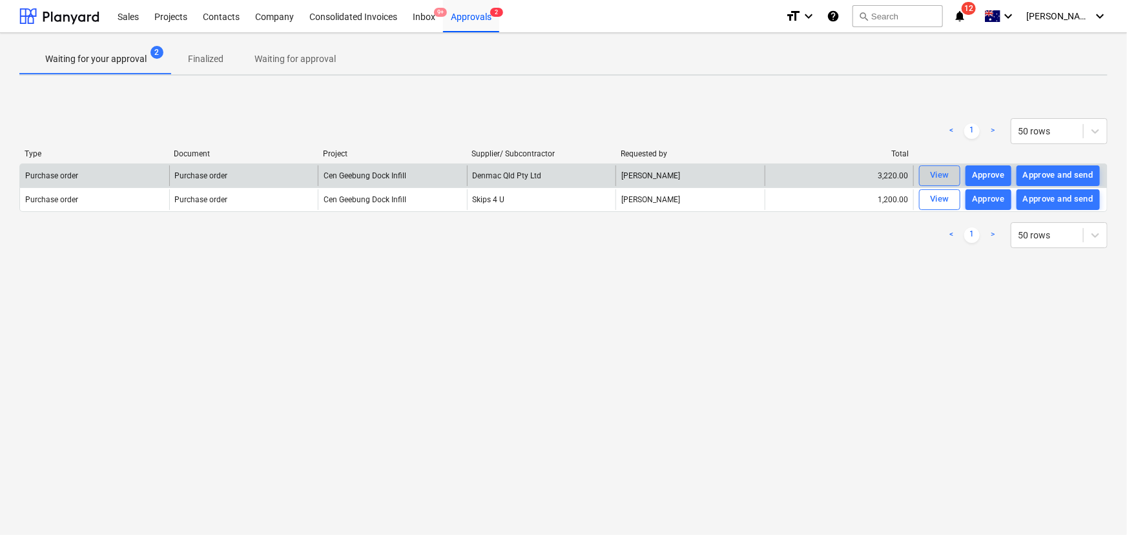
click at [751, 174] on div "View" at bounding box center [939, 175] width 19 height 15
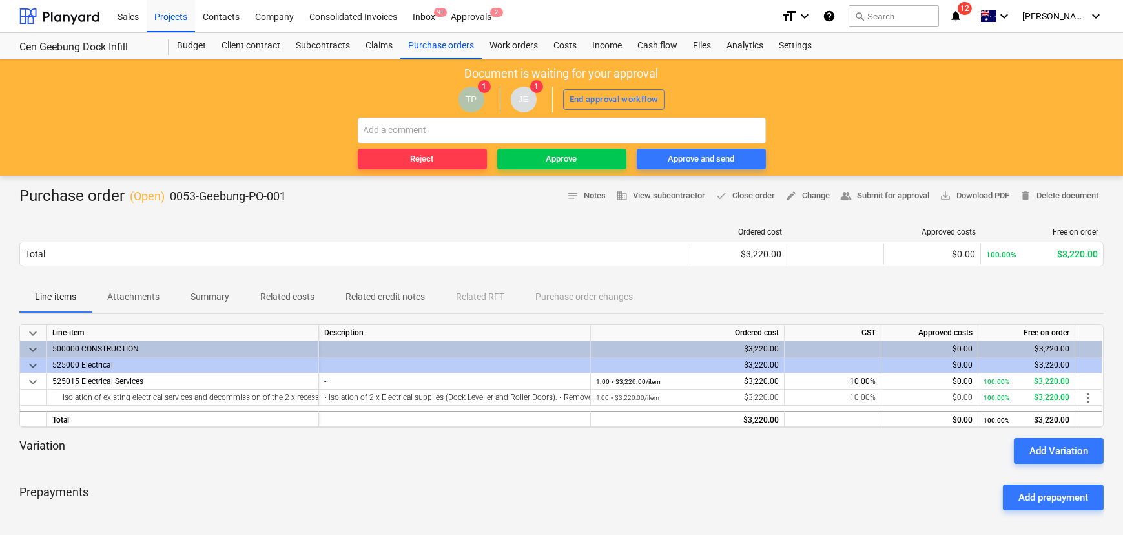
click at [145, 298] on p "Attachments" at bounding box center [133, 297] width 52 height 14
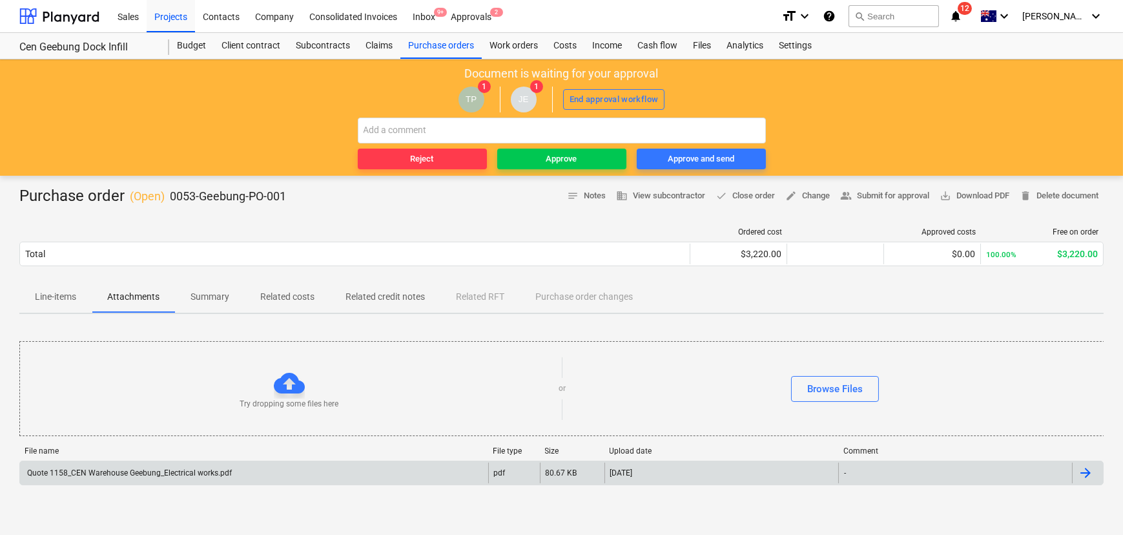
click at [107, 370] on div "Quote 1158_CEN Warehouse Geebung_Electrical works.pdf" at bounding box center [128, 472] width 207 height 9
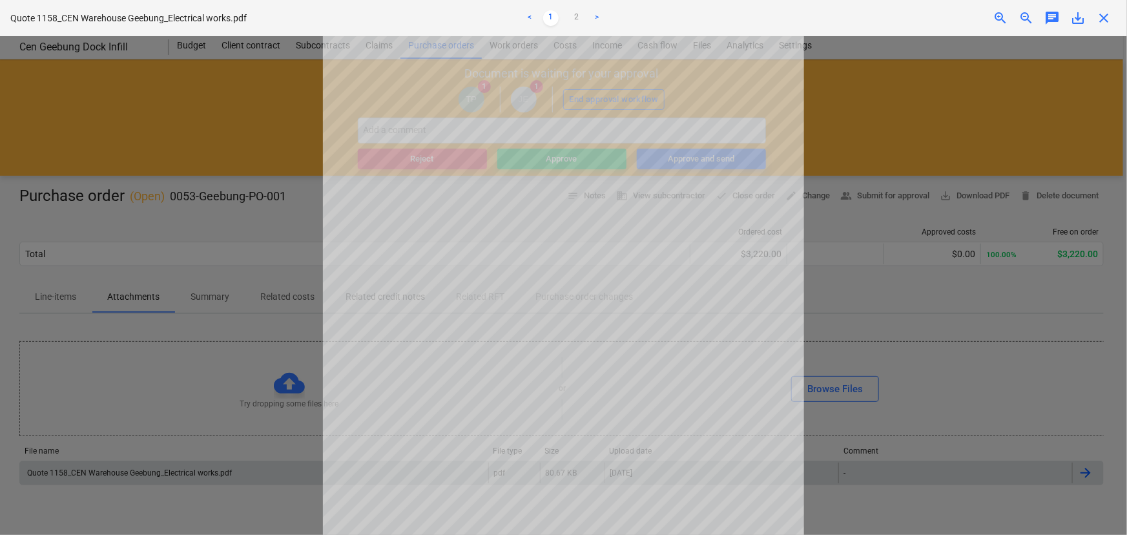
click at [751, 18] on span "close" at bounding box center [1104, 18] width 16 height 16
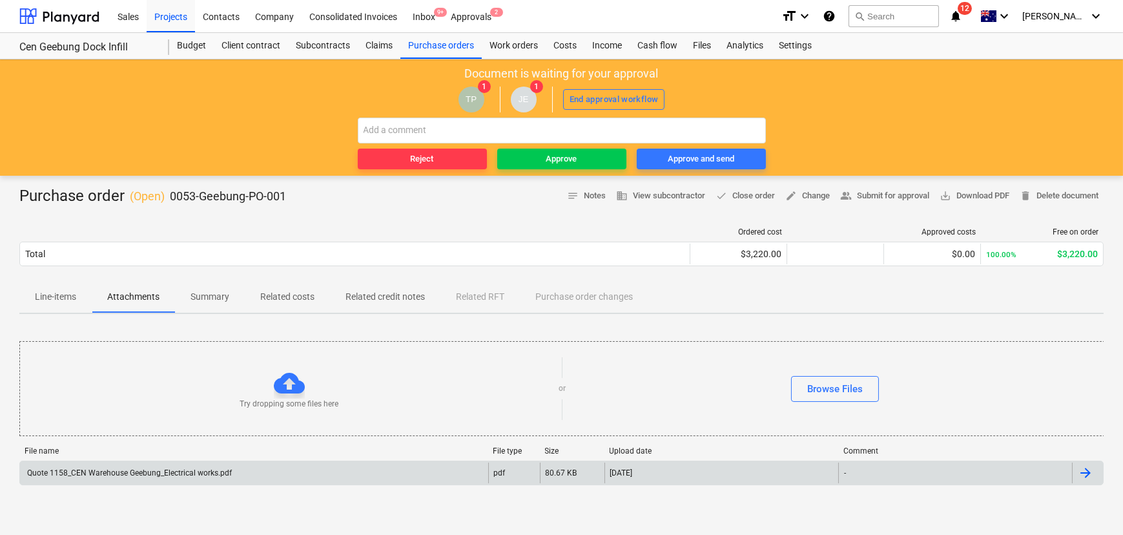
click at [50, 295] on p "Line-items" at bounding box center [55, 297] width 41 height 14
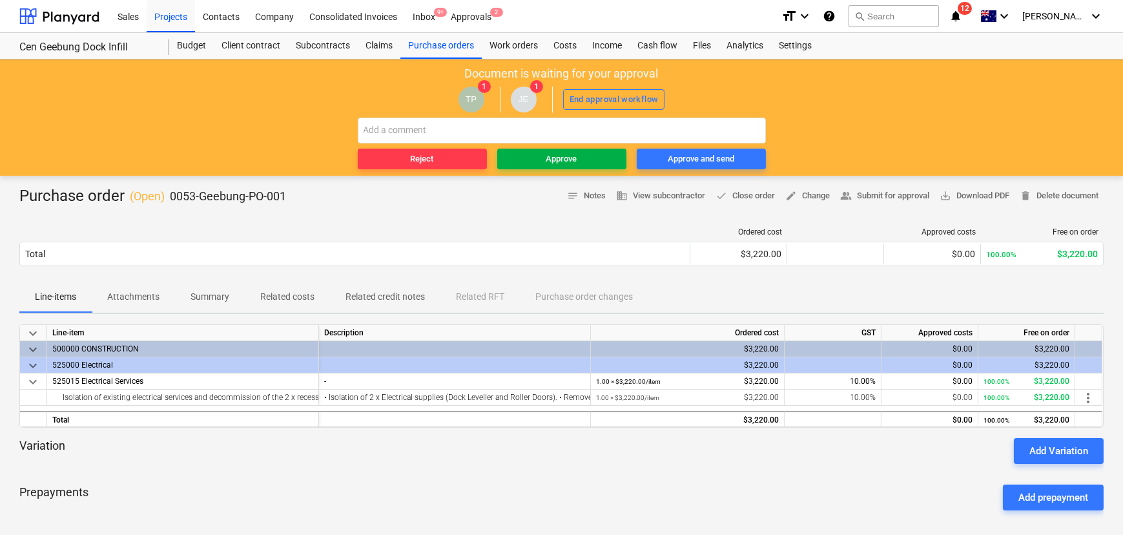
click at [593, 162] on span "Approve" at bounding box center [562, 159] width 119 height 15
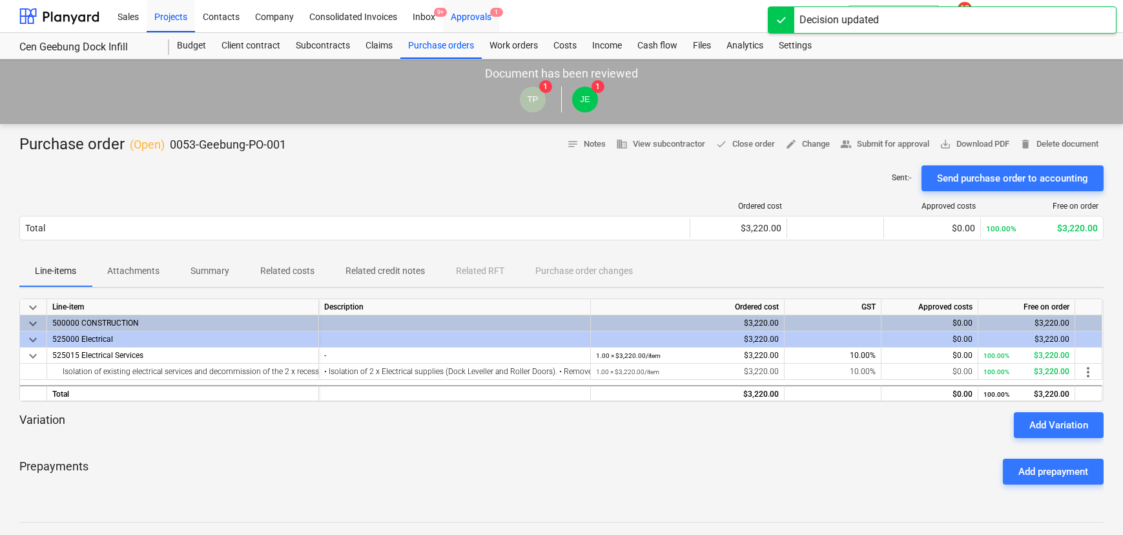
click at [477, 13] on div "Approvals 1" at bounding box center [471, 15] width 56 height 33
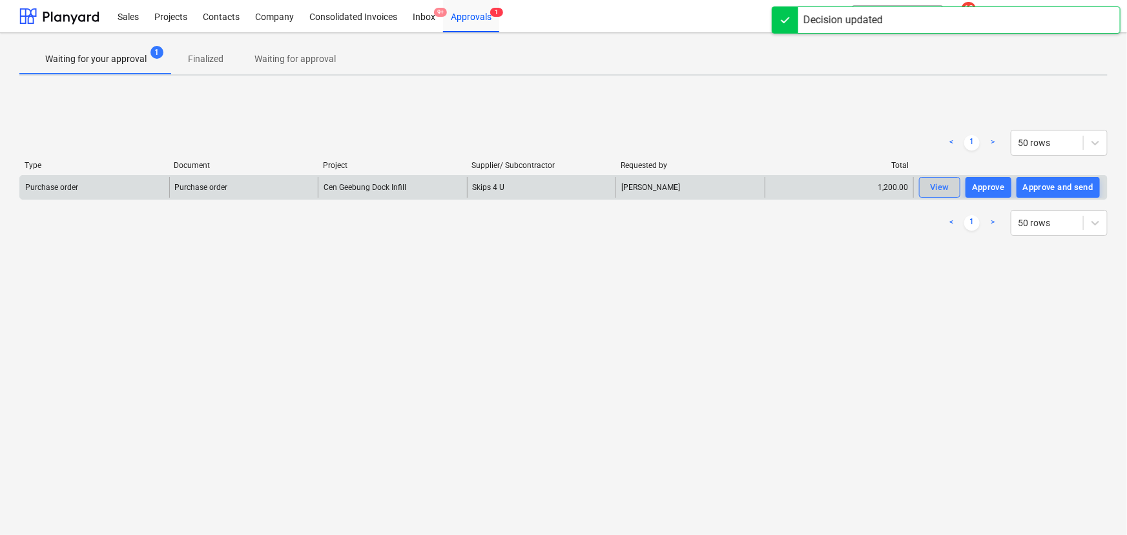
click at [751, 187] on div "View" at bounding box center [939, 187] width 19 height 15
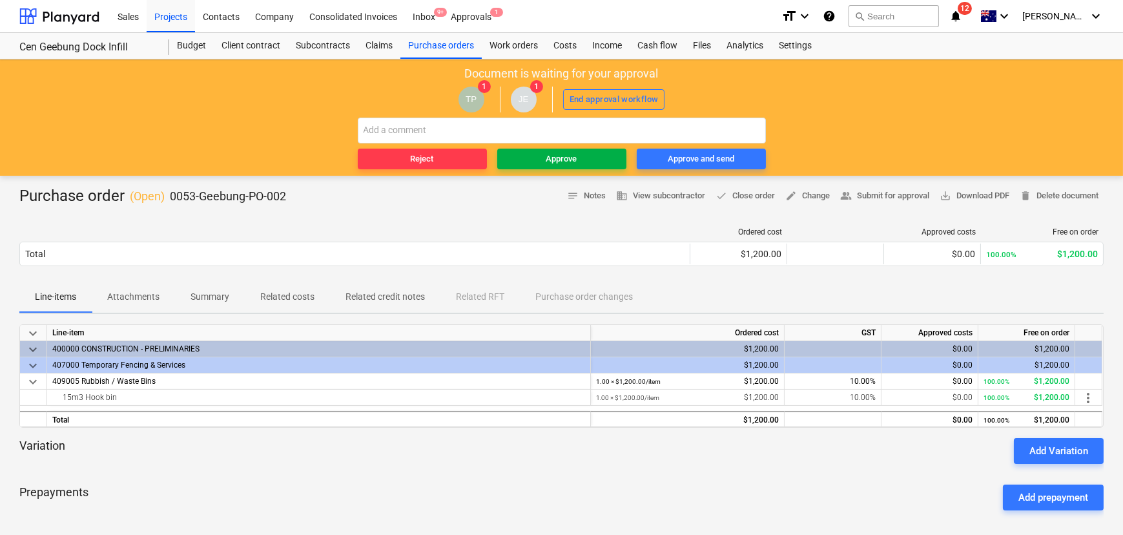
click at [563, 166] on button "Approve" at bounding box center [561, 159] width 129 height 21
